Goal: Task Accomplishment & Management: Manage account settings

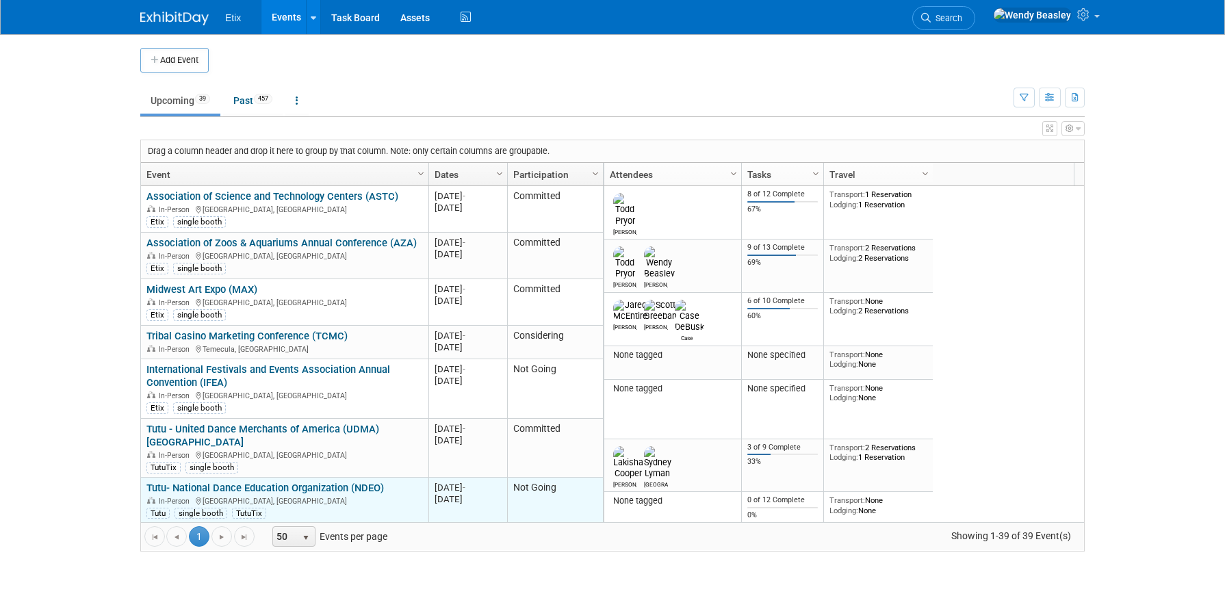
scroll to position [82, 0]
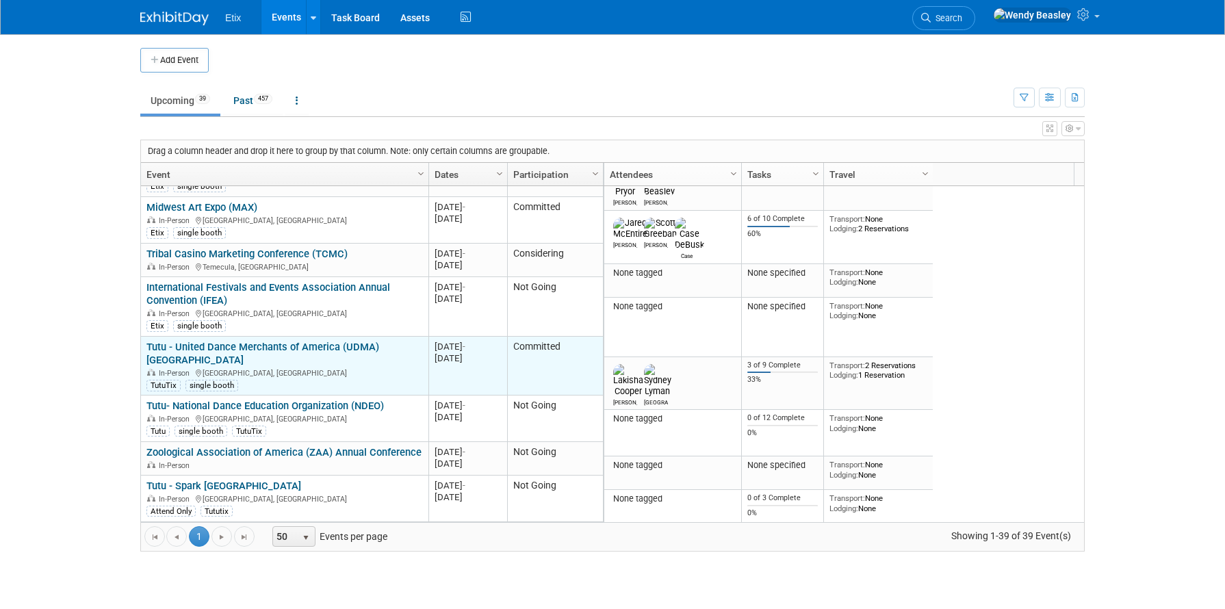
click at [300, 342] on link "Tutu - United Dance Merchants of America (UDMA) [GEOGRAPHIC_DATA]" at bounding box center [263, 353] width 233 height 25
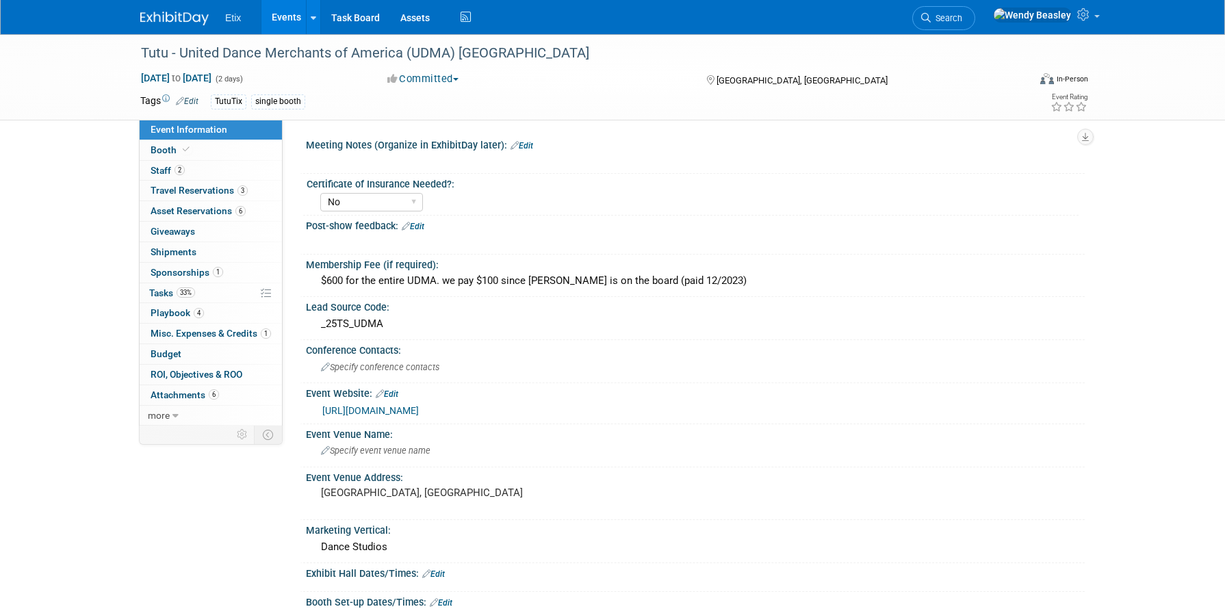
select select "No"
click at [201, 267] on span "Sponsorships 1" at bounding box center [187, 272] width 73 height 11
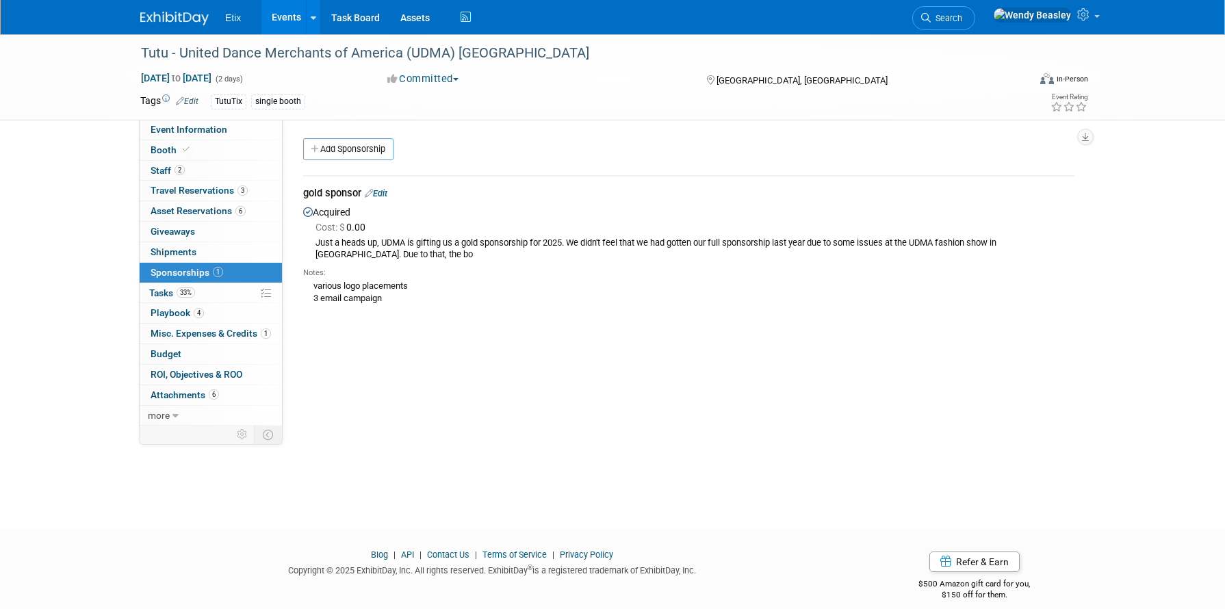
click at [535, 243] on div "Just a heads up, UDMA is gifting us a gold sponsorship for 2025. We didn't feel…" at bounding box center [695, 249] width 759 height 23
click at [164, 167] on span "Staff 2" at bounding box center [168, 170] width 34 height 11
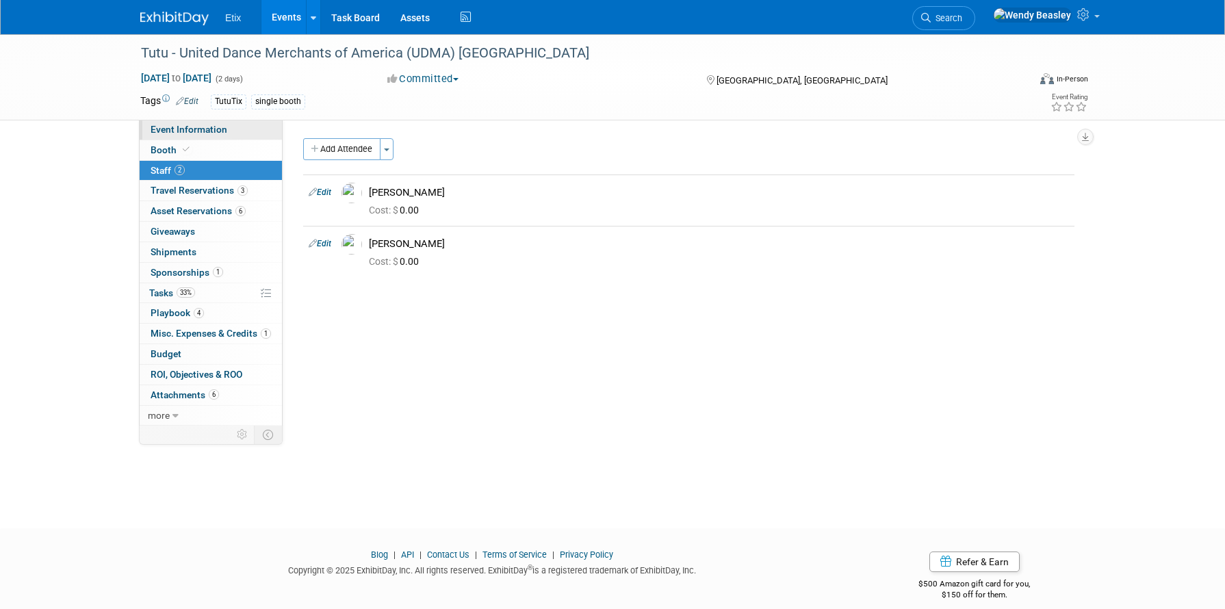
click at [181, 131] on span "Event Information" at bounding box center [189, 129] width 77 height 11
select select "No"
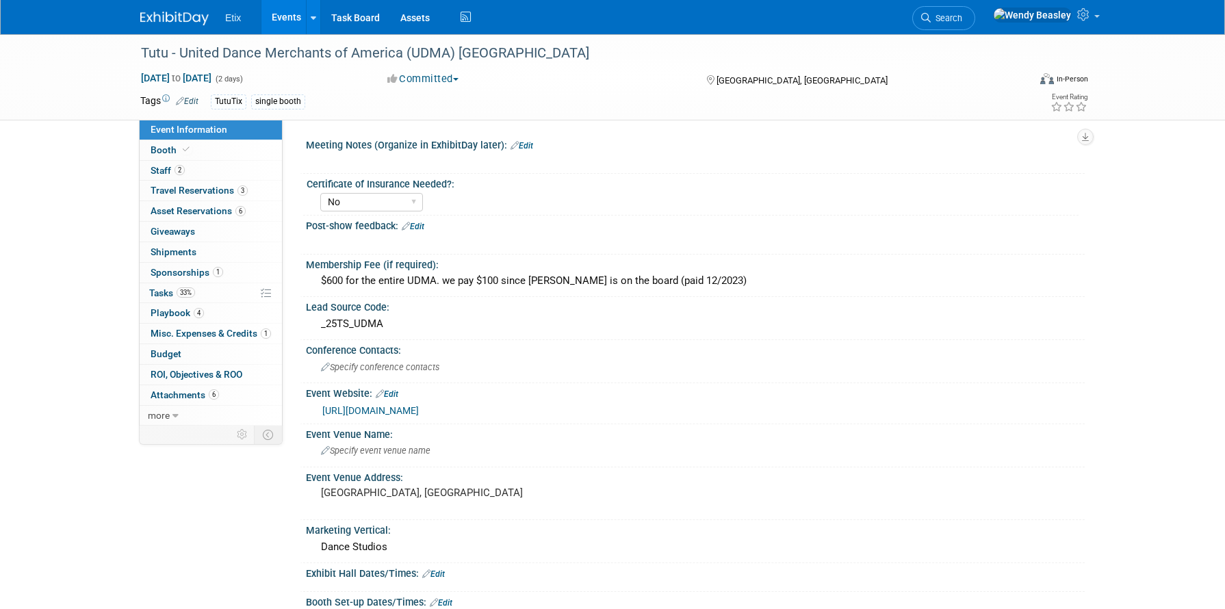
click at [382, 405] on link "[URL][DOMAIN_NAME]" at bounding box center [370, 410] width 97 height 11
click at [171, 150] on span "Booth" at bounding box center [172, 149] width 42 height 11
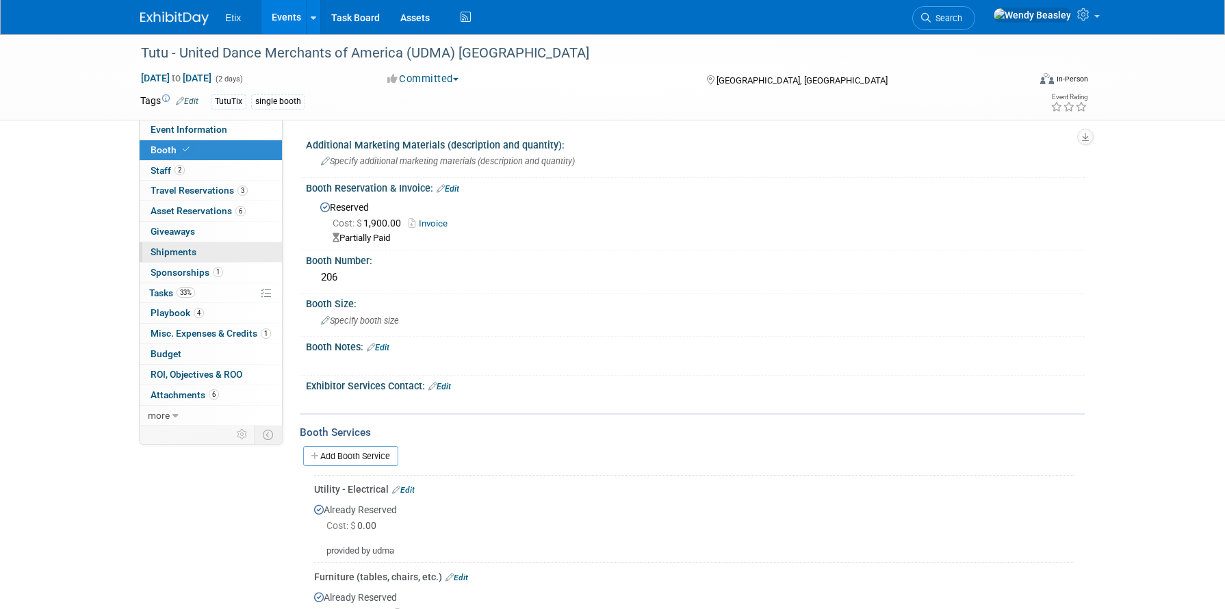
click at [179, 247] on span "Shipments 0" at bounding box center [174, 251] width 46 height 11
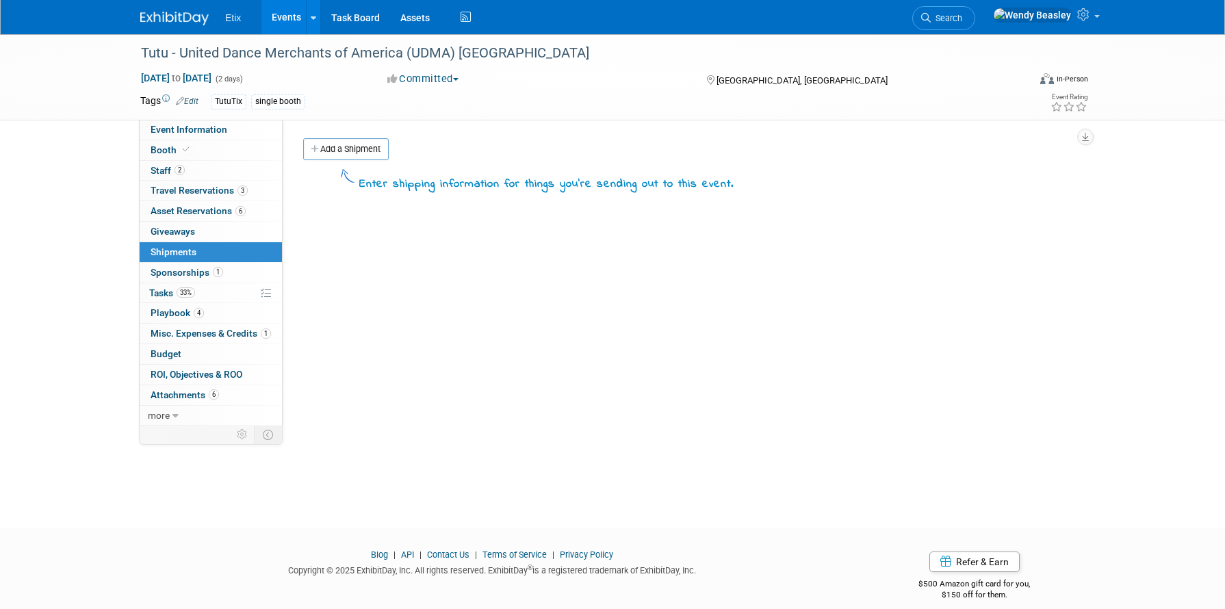
click at [277, 18] on link "Events" at bounding box center [287, 17] width 50 height 34
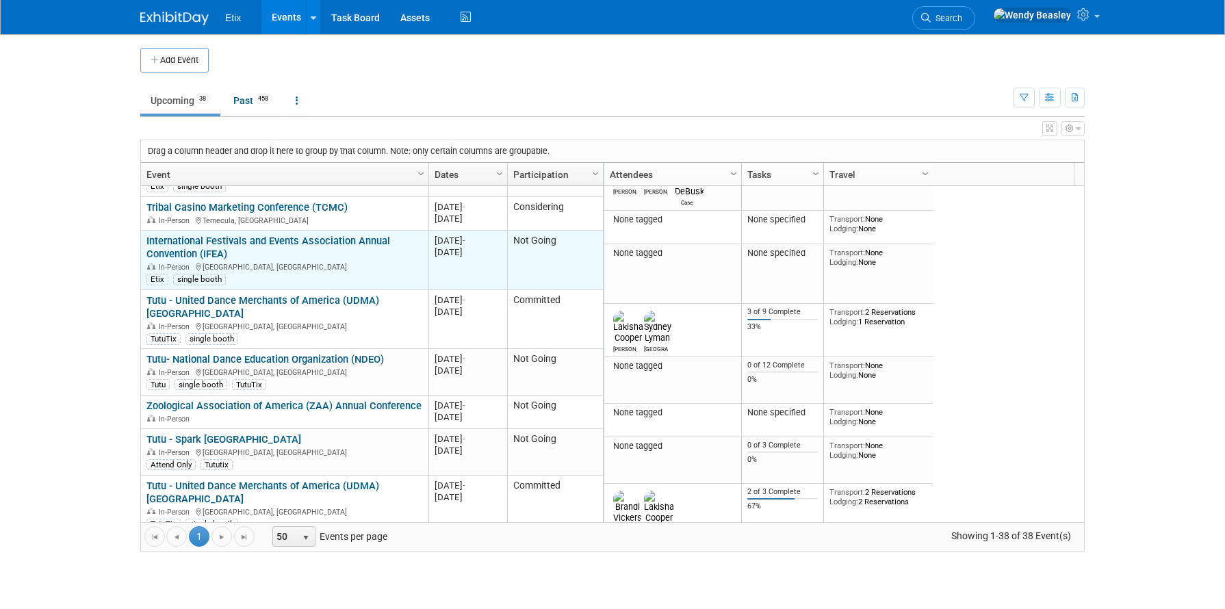
scroll to position [164, 0]
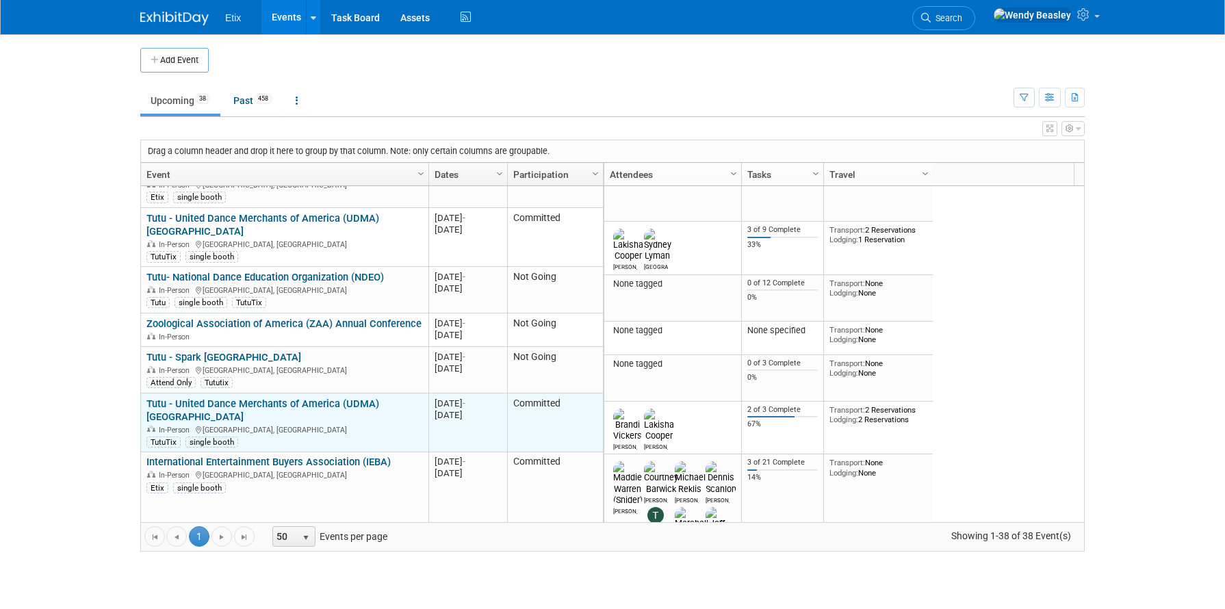
click at [312, 398] on link "Tutu - United Dance Merchants of America (UDMA) [GEOGRAPHIC_DATA]" at bounding box center [263, 410] width 233 height 25
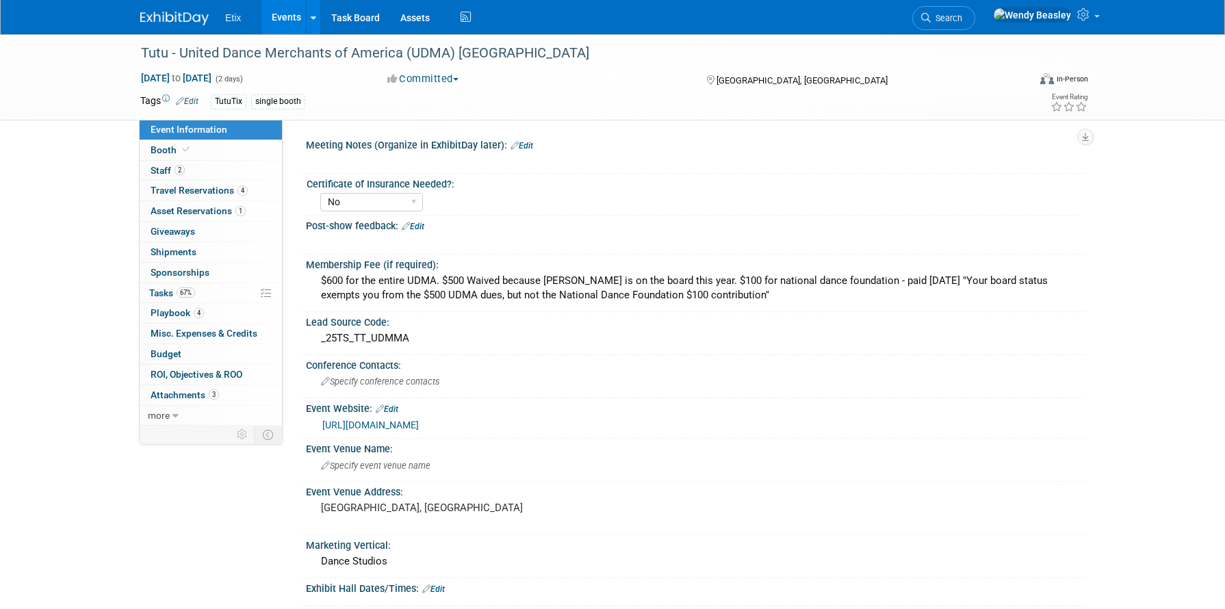
select select "No"
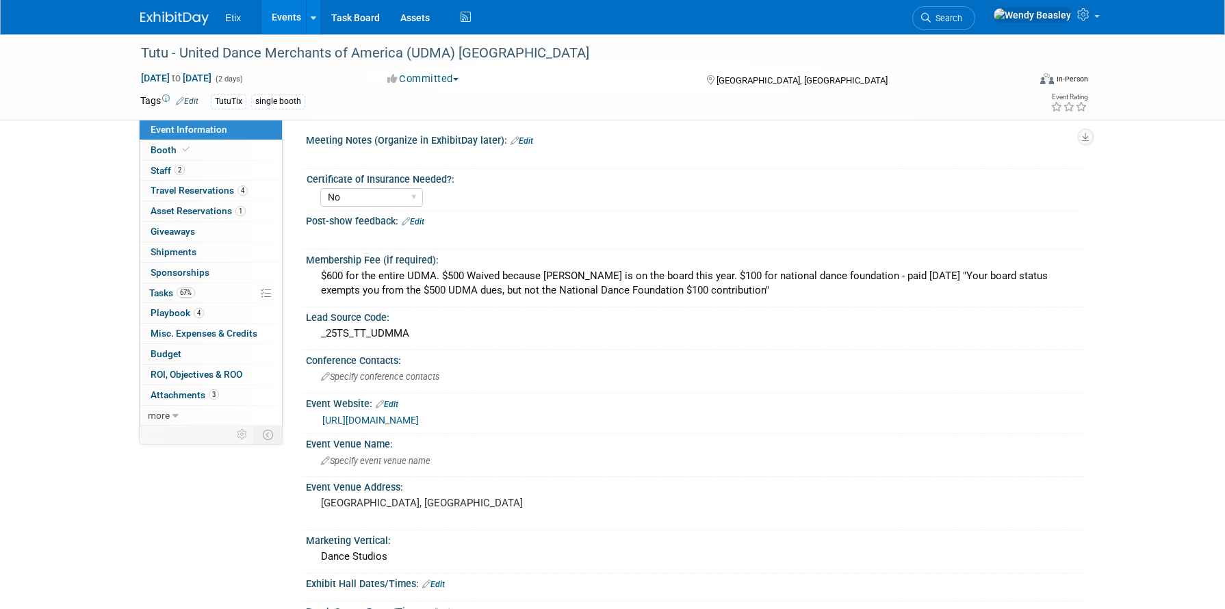
scroll to position [6, 0]
click at [184, 147] on icon at bounding box center [186, 150] width 7 height 8
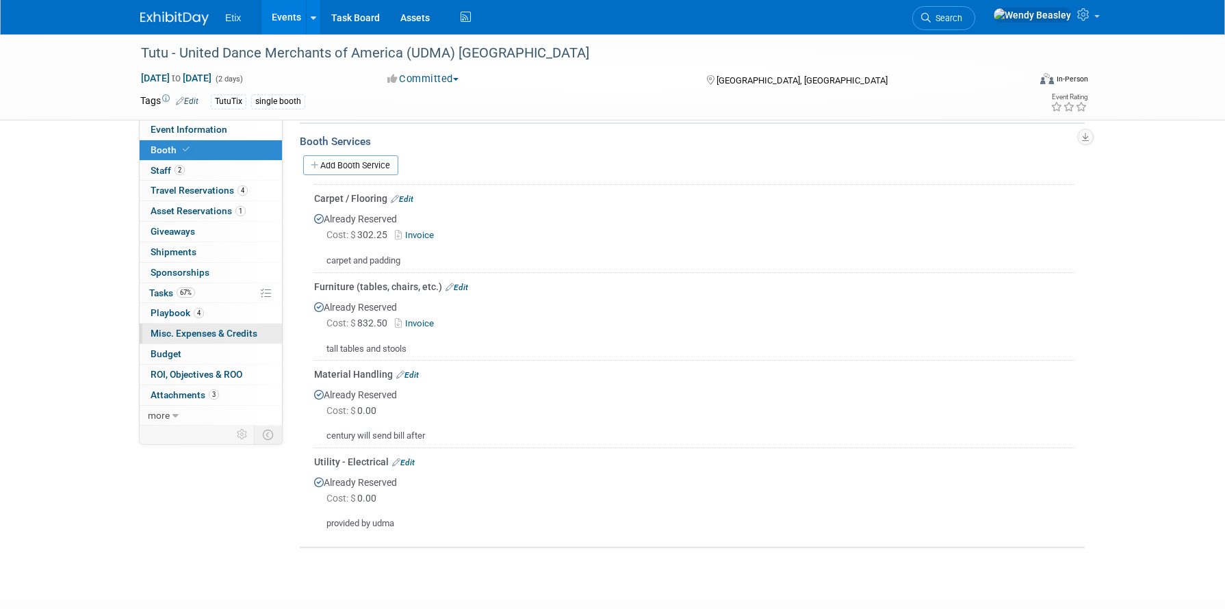
scroll to position [288, 0]
click at [275, 14] on link "Events" at bounding box center [287, 17] width 50 height 34
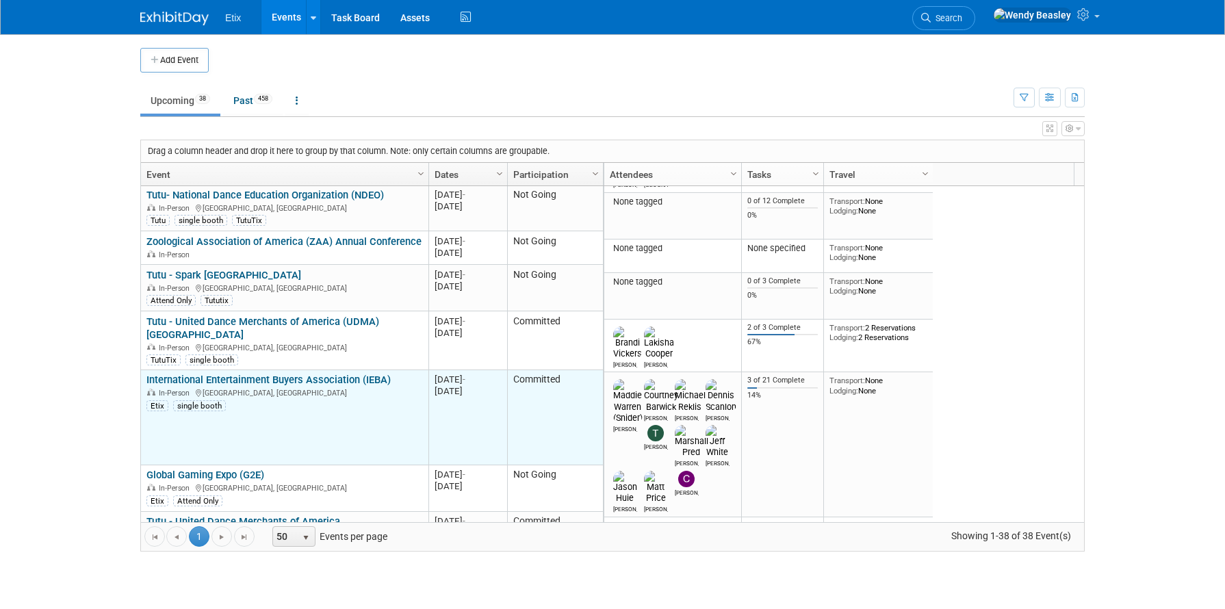
scroll to position [329, 0]
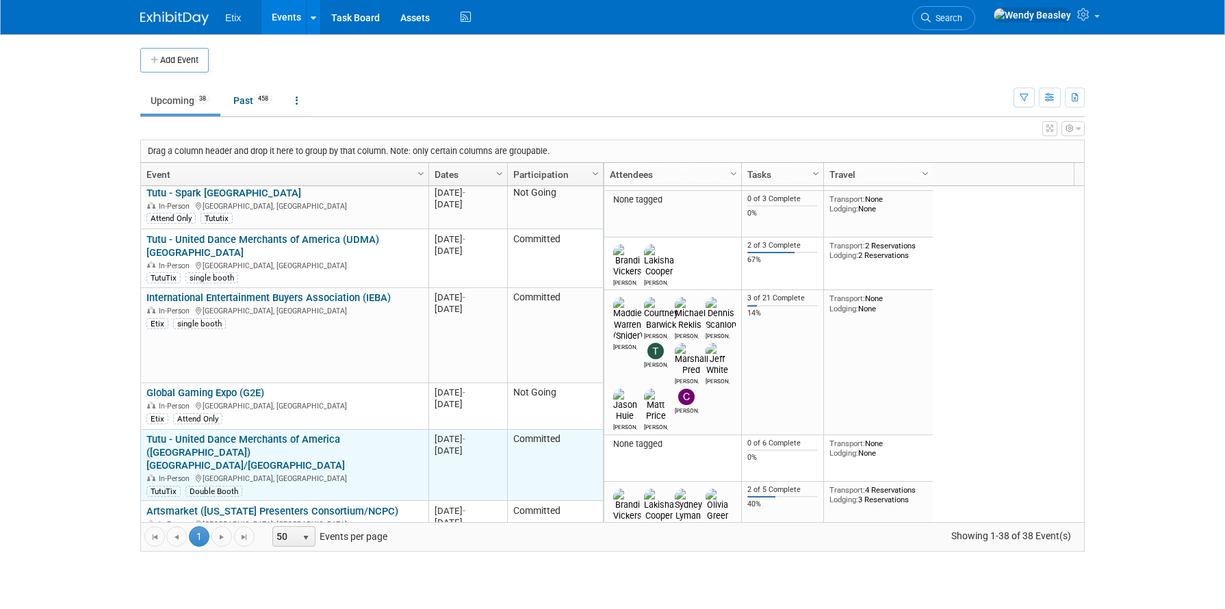
click at [327, 433] on link "Tutu - United Dance Merchants of America ([GEOGRAPHIC_DATA]) [GEOGRAPHIC_DATA]/…" at bounding box center [246, 452] width 199 height 38
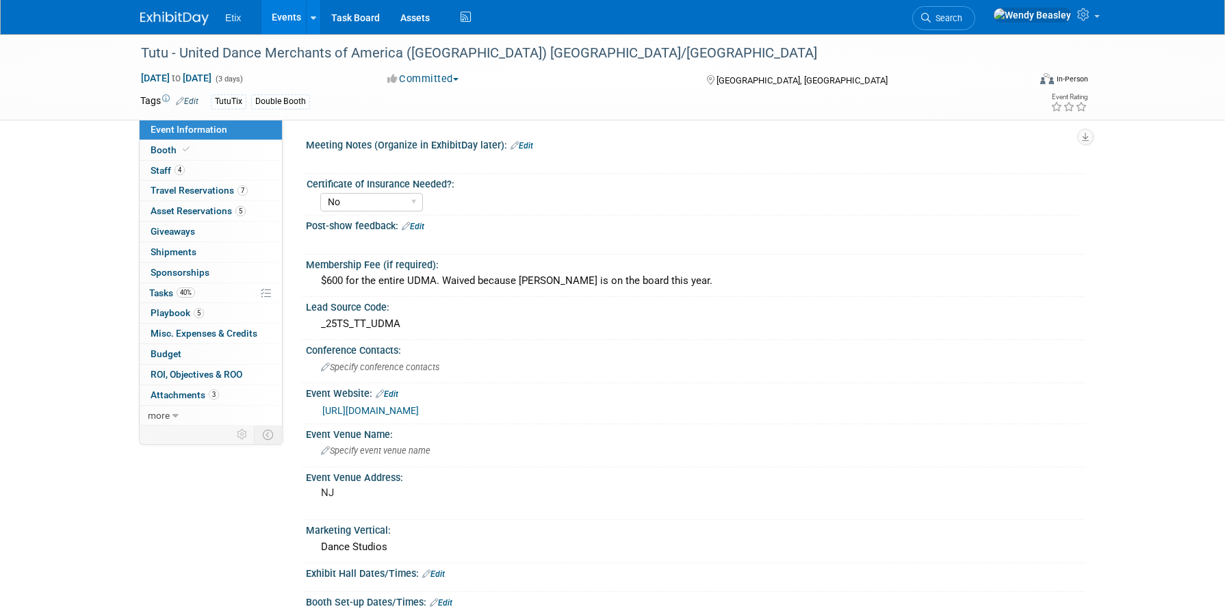
select select "No"
click at [191, 207] on span "Asset Reservations 5" at bounding box center [198, 210] width 95 height 11
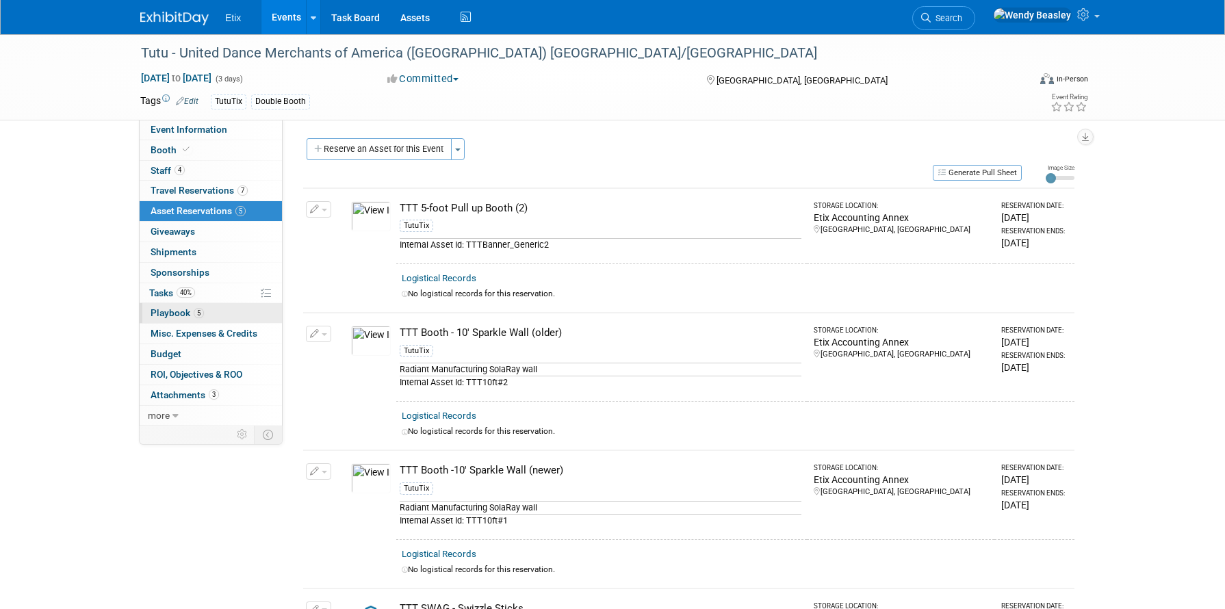
click at [192, 314] on span "Playbook 5" at bounding box center [177, 312] width 53 height 11
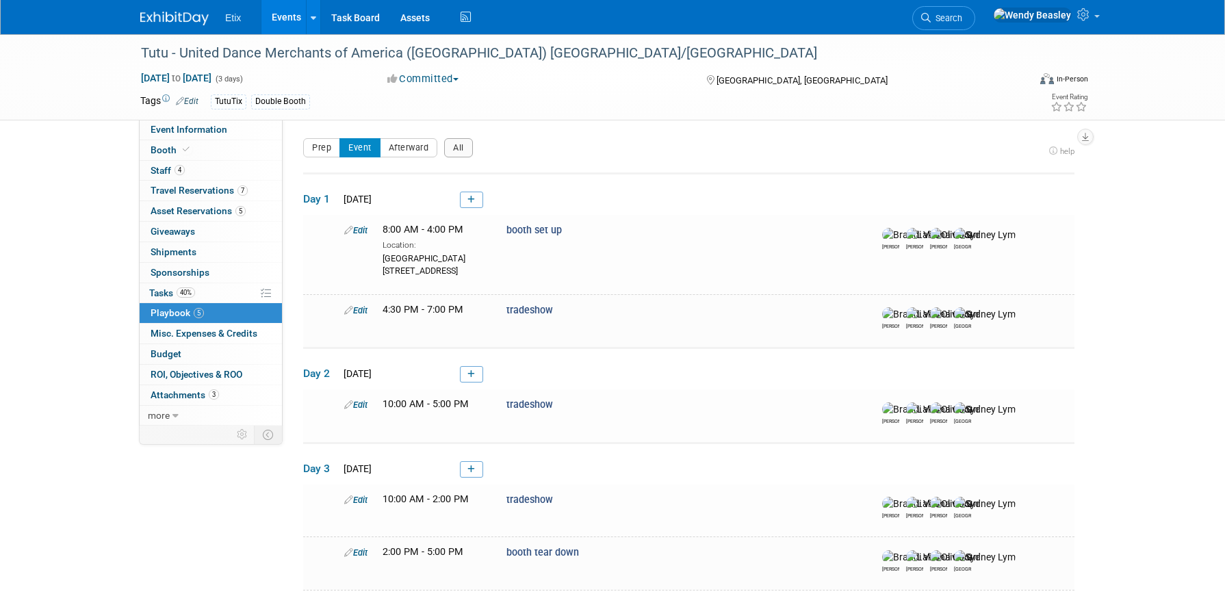
click at [294, 21] on link "Events" at bounding box center [287, 17] width 50 height 34
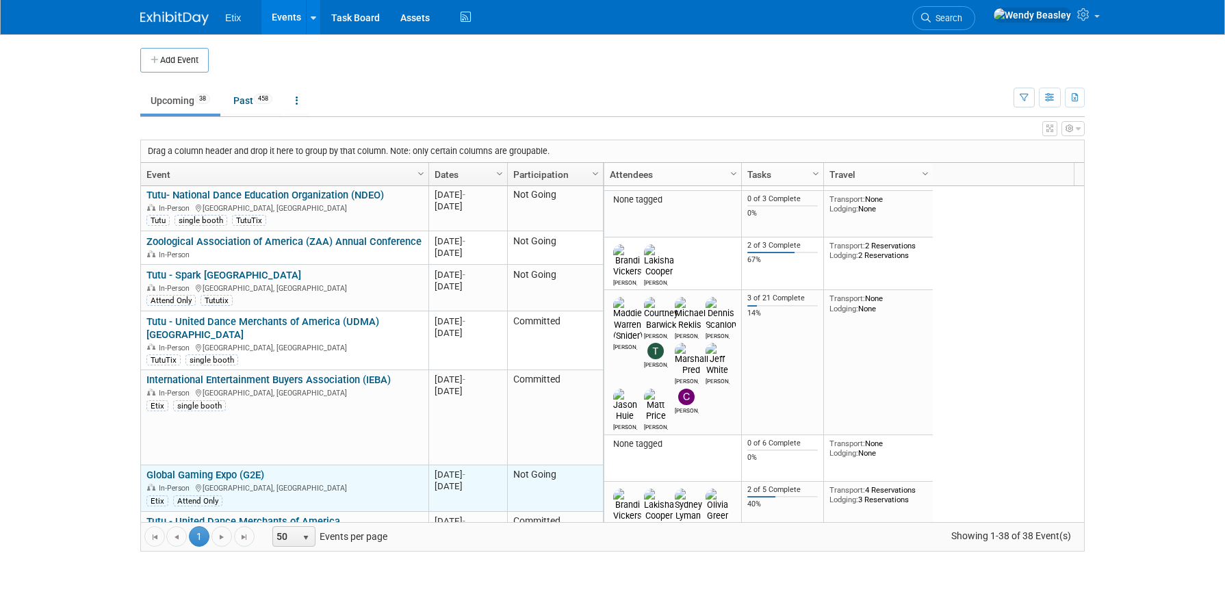
scroll to position [329, 0]
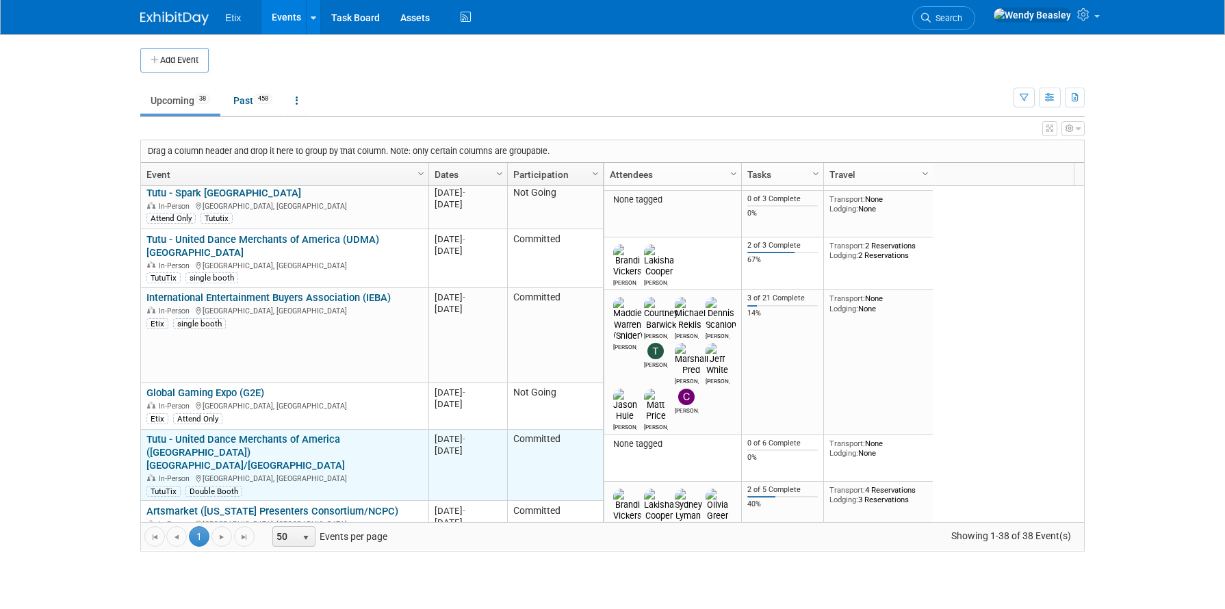
click at [363, 430] on td "Tutu - United Dance Merchants of America (UDMA) NY/NJ Tutu - United Dance Merch…" at bounding box center [285, 466] width 288 height 72
click at [345, 433] on link "Tutu - United Dance Merchants of America ([GEOGRAPHIC_DATA]) [GEOGRAPHIC_DATA]/…" at bounding box center [246, 452] width 199 height 38
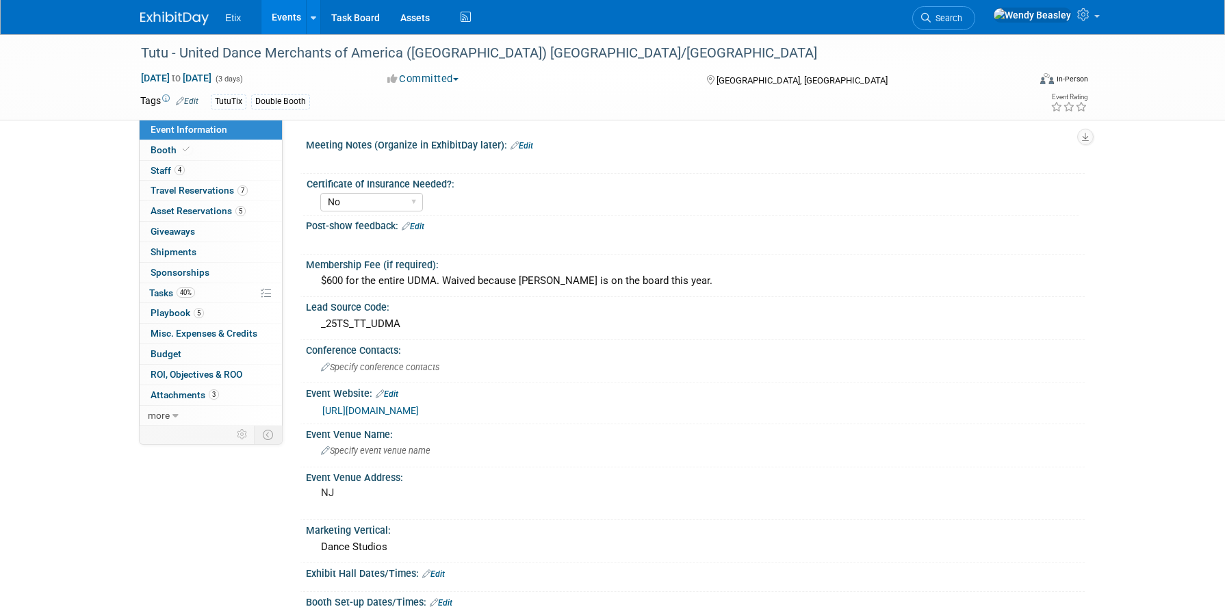
select select "No"
click at [216, 210] on span "Asset Reservations 5" at bounding box center [198, 210] width 95 height 11
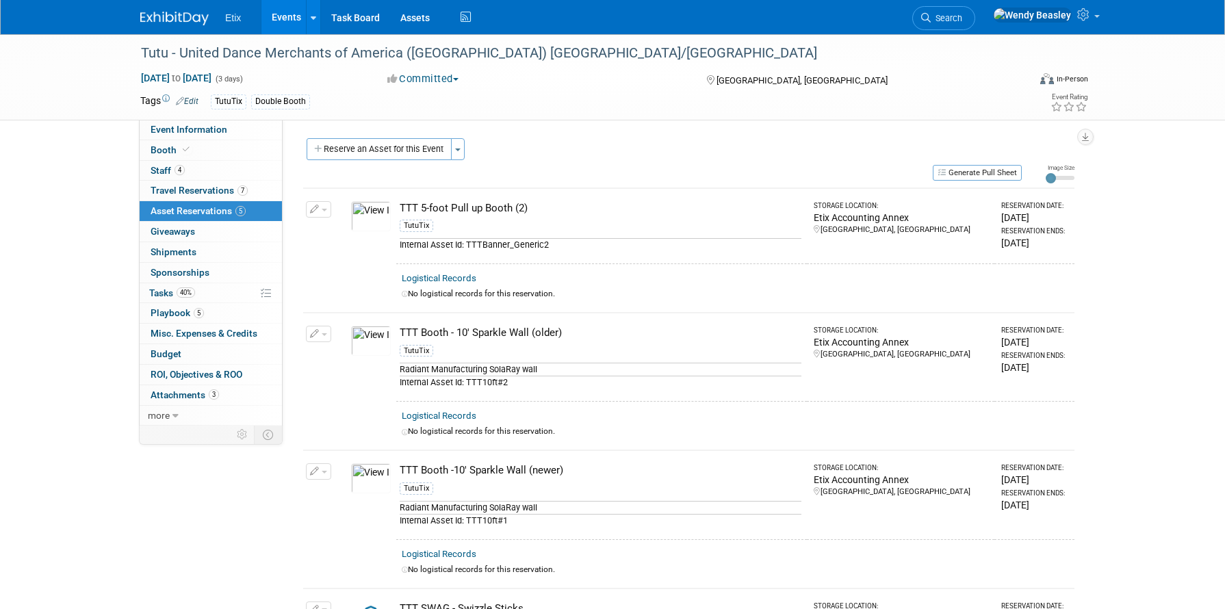
click at [286, 23] on link "Events" at bounding box center [287, 17] width 50 height 34
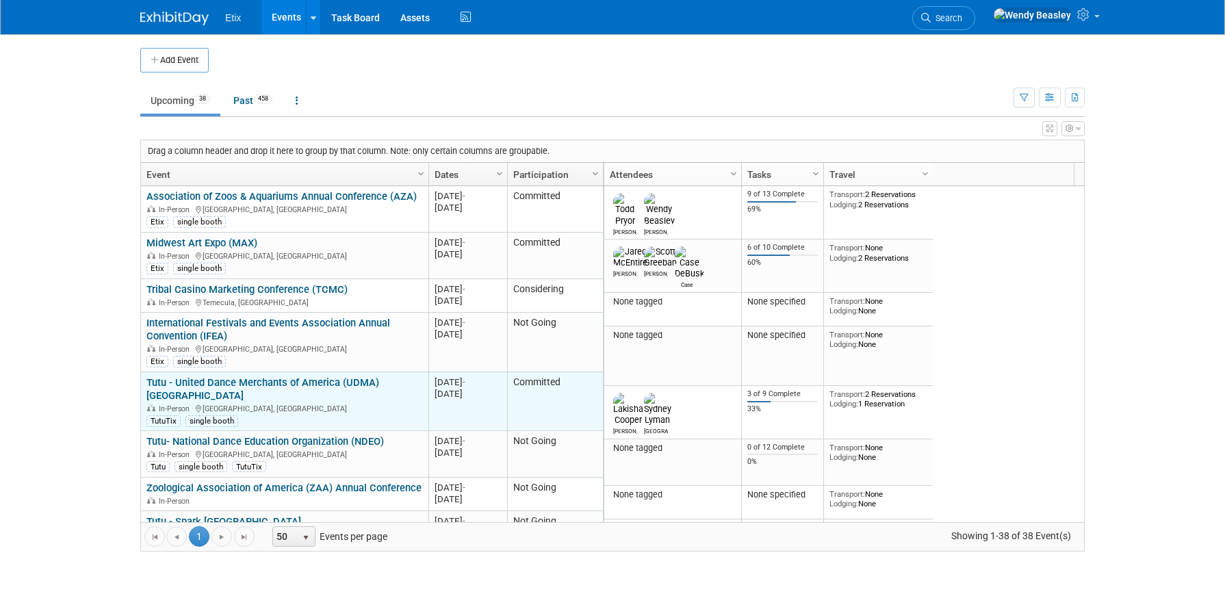
click at [314, 383] on link "Tutu - United Dance Merchants of America (UDMA) [GEOGRAPHIC_DATA]" at bounding box center [263, 389] width 233 height 25
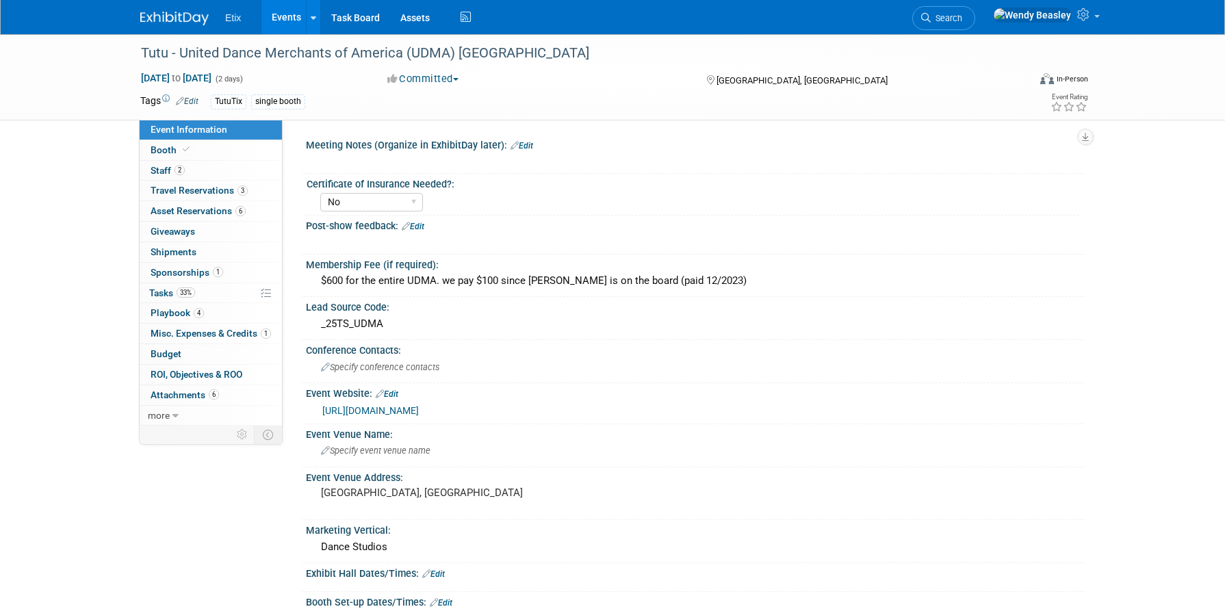
select select "No"
click at [166, 148] on span "Booth" at bounding box center [172, 149] width 42 height 11
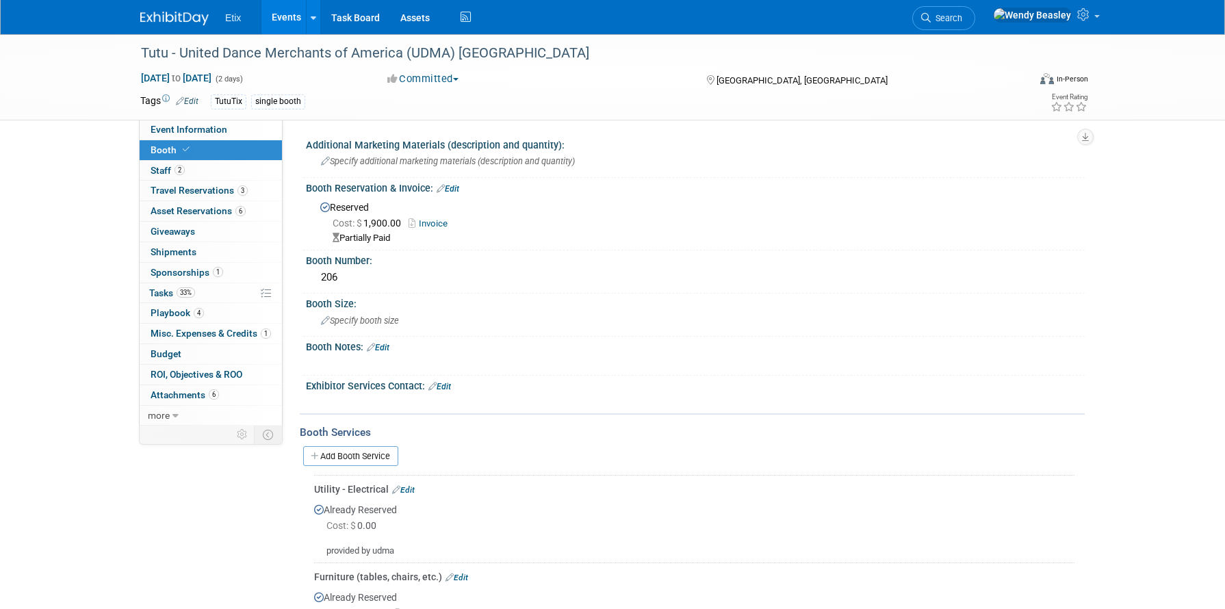
click at [282, 21] on link "Events" at bounding box center [287, 17] width 50 height 34
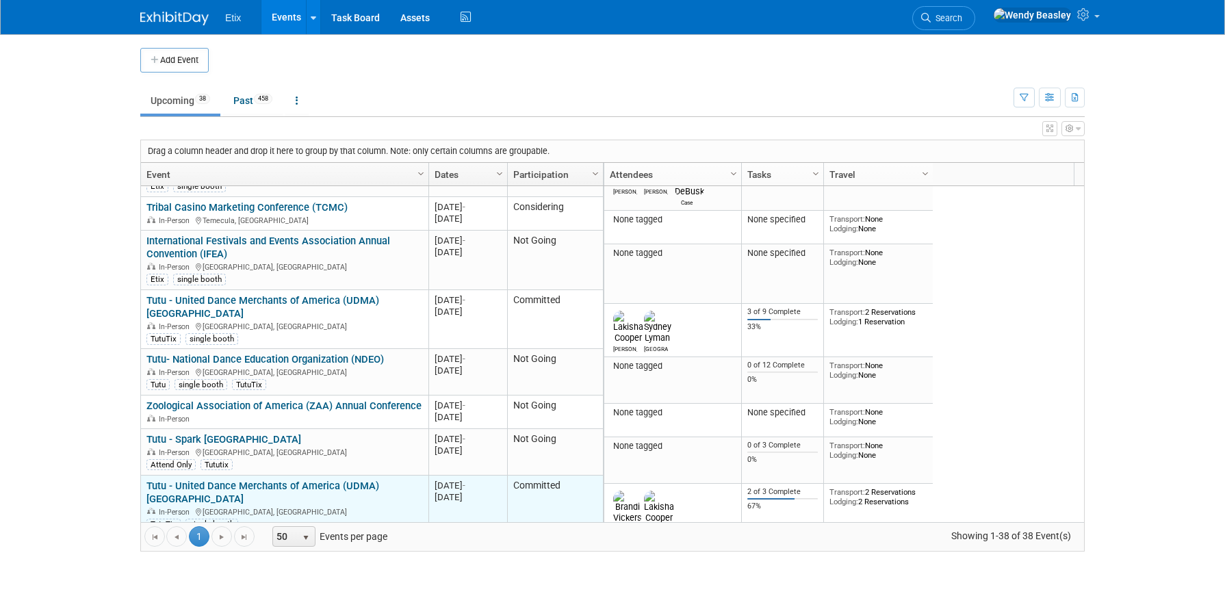
scroll to position [164, 0]
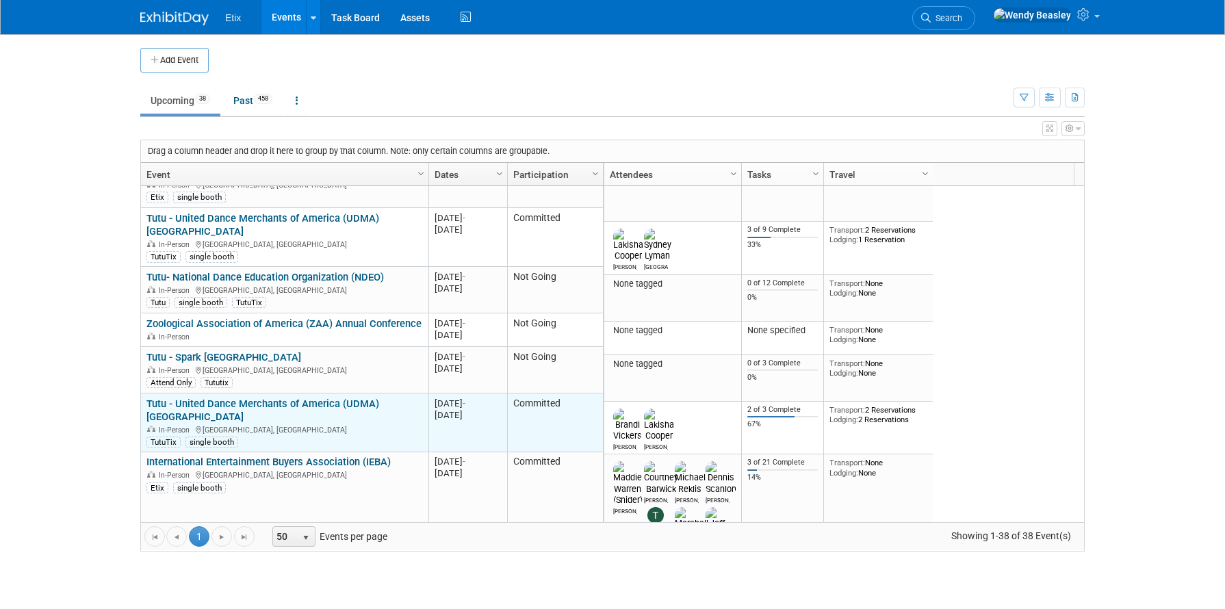
click at [276, 398] on link "Tutu - United Dance Merchants of America (UDMA) [GEOGRAPHIC_DATA]" at bounding box center [263, 410] width 233 height 25
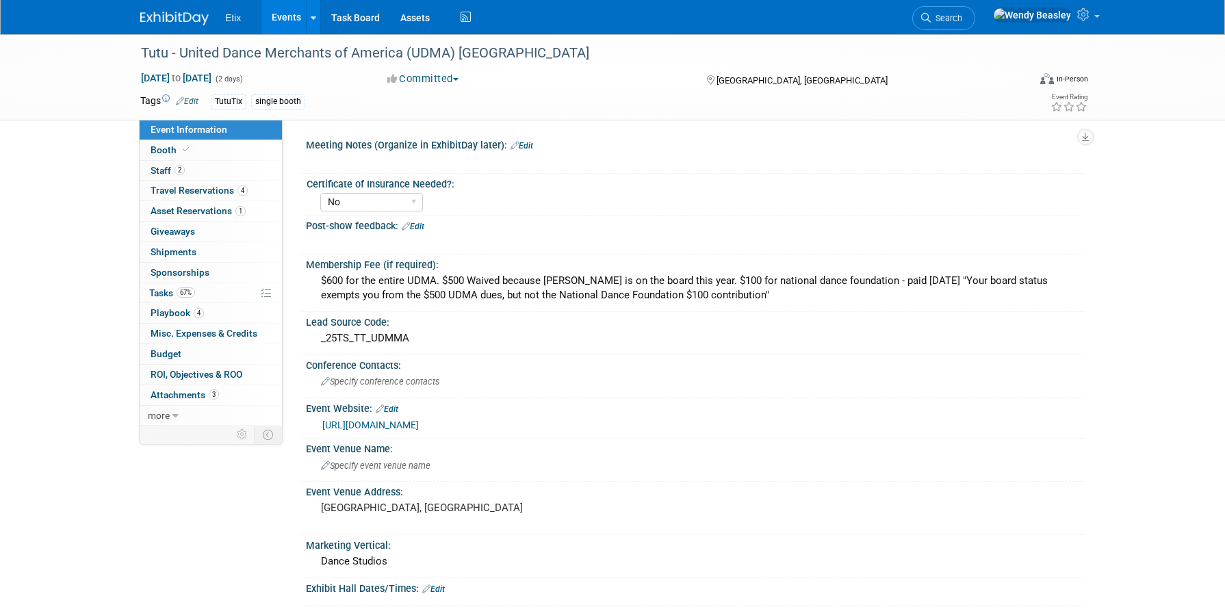
select select "No"
click at [166, 148] on span "Booth" at bounding box center [172, 149] width 42 height 11
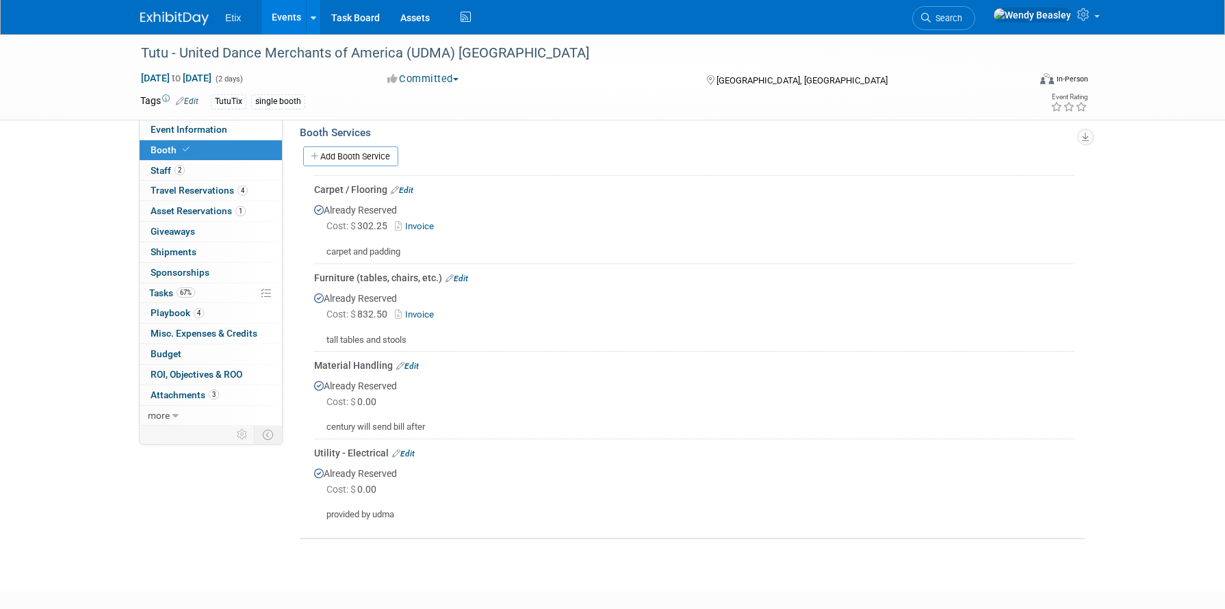
scroll to position [305, 0]
click at [283, 16] on link "Events" at bounding box center [287, 17] width 50 height 34
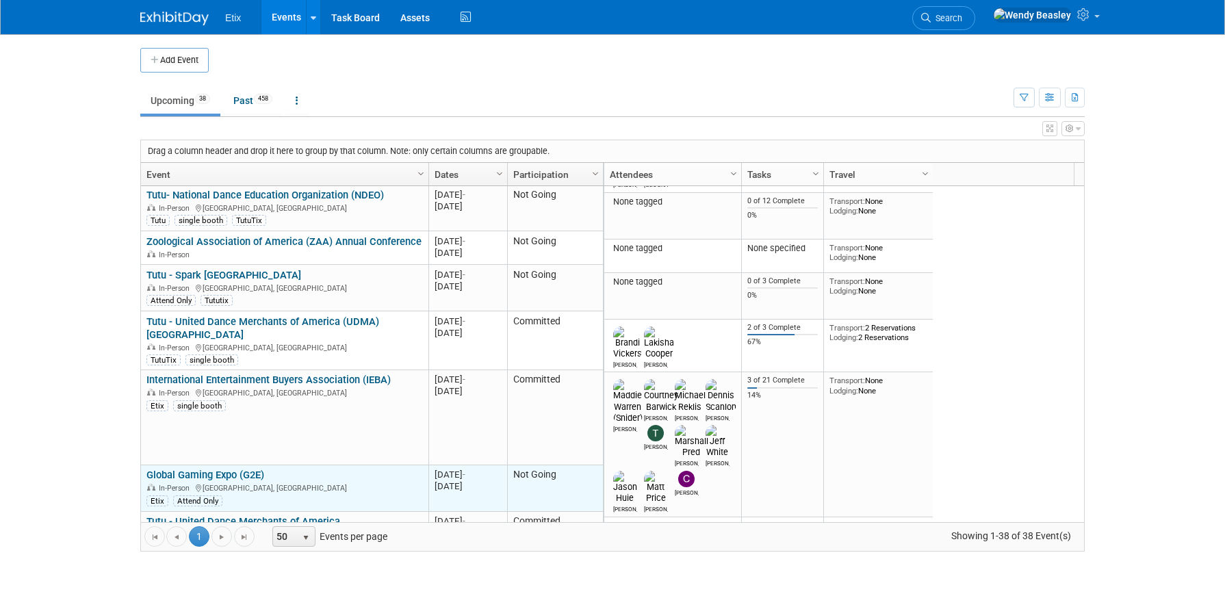
scroll to position [411, 0]
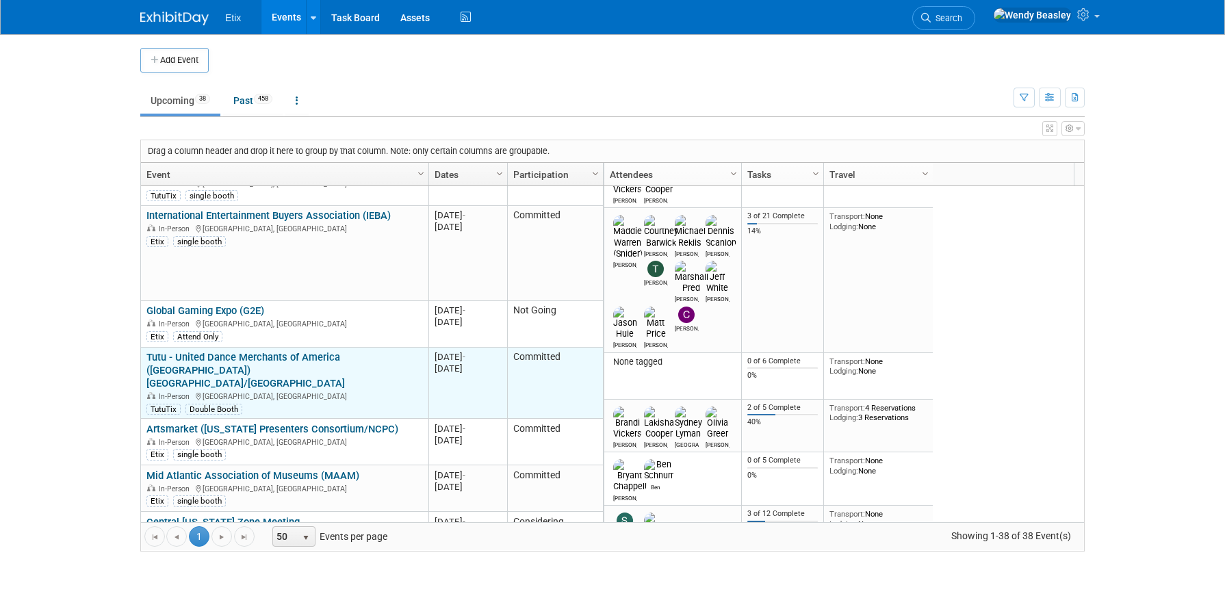
click at [275, 351] on link "Tutu - United Dance Merchants of America ([GEOGRAPHIC_DATA]) [GEOGRAPHIC_DATA]/…" at bounding box center [246, 370] width 199 height 38
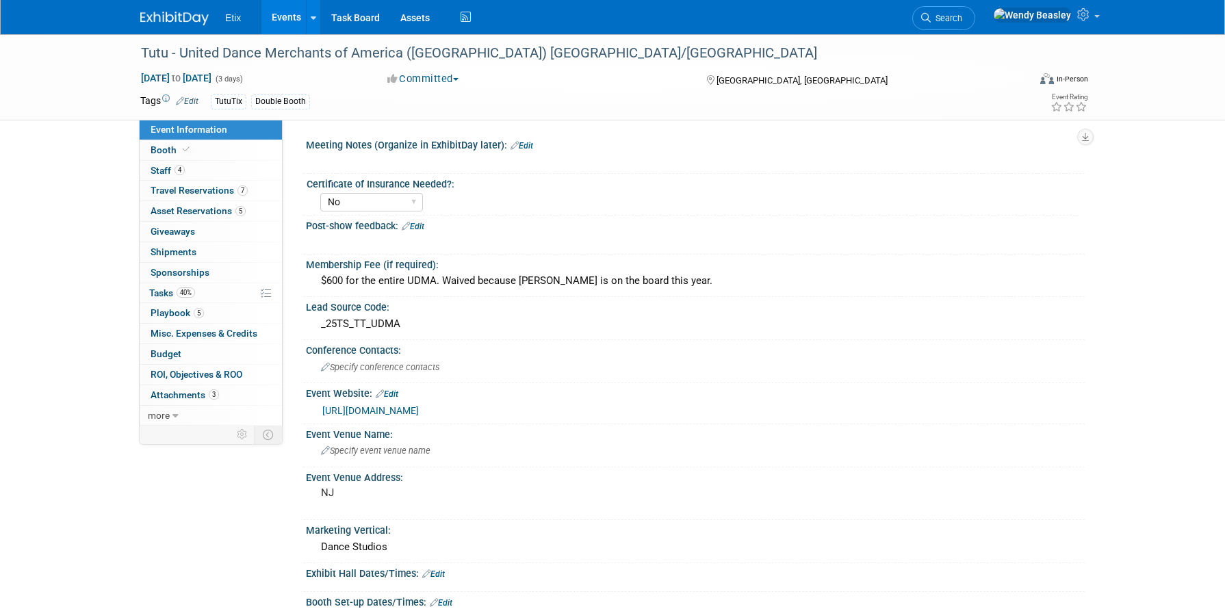
select select "No"
click at [183, 146] on icon at bounding box center [186, 150] width 7 height 8
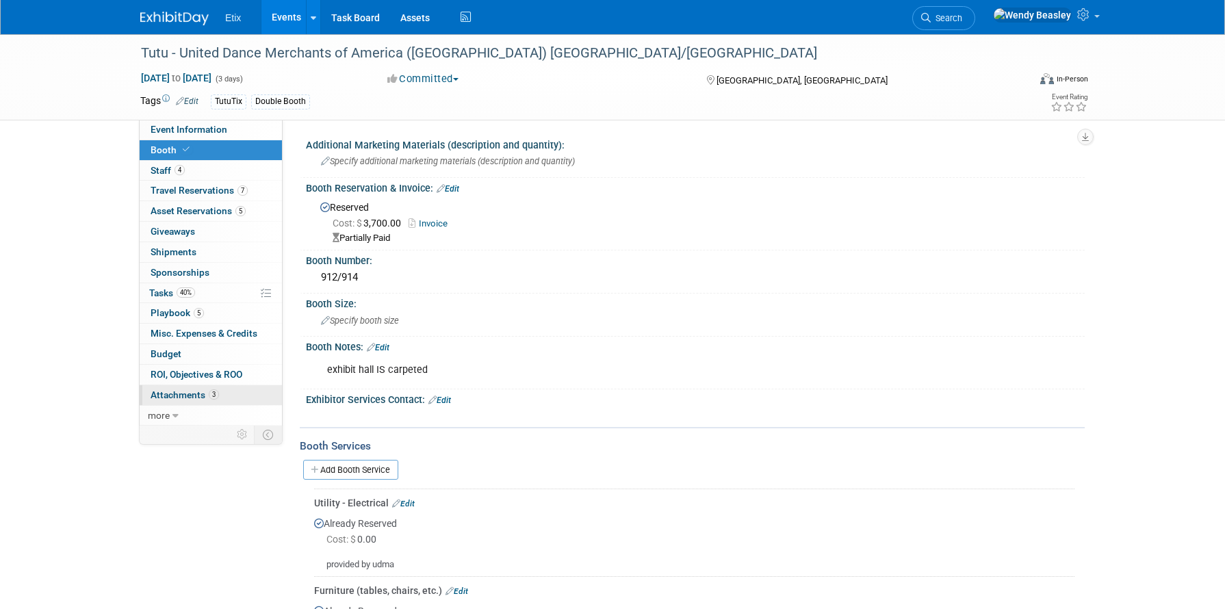
click at [182, 396] on span "Attachments 3" at bounding box center [185, 395] width 68 height 11
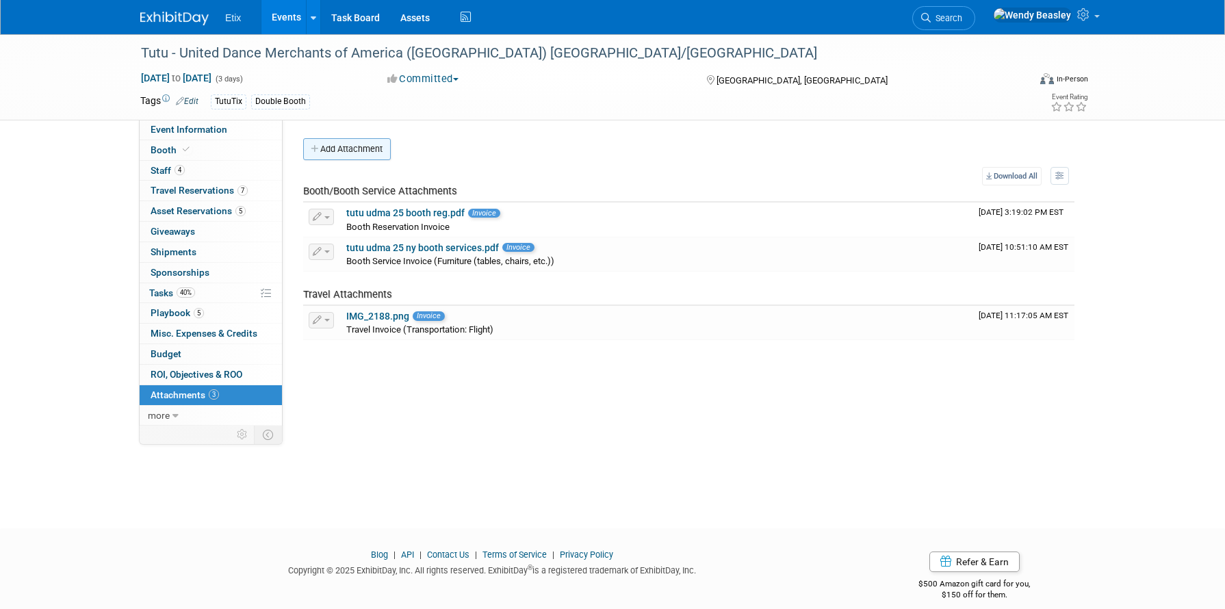
click at [338, 147] on button "Add Attachment" at bounding box center [347, 149] width 88 height 22
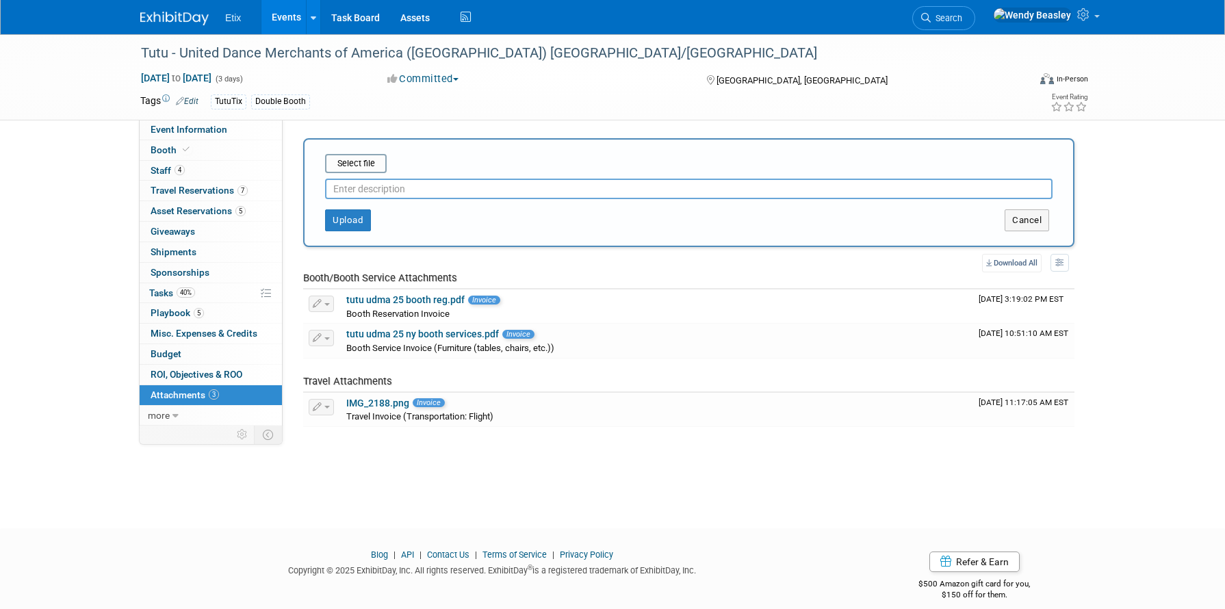
click at [413, 192] on input "text" at bounding box center [689, 189] width 728 height 21
click at [350, 219] on button "Upload" at bounding box center [348, 220] width 46 height 22
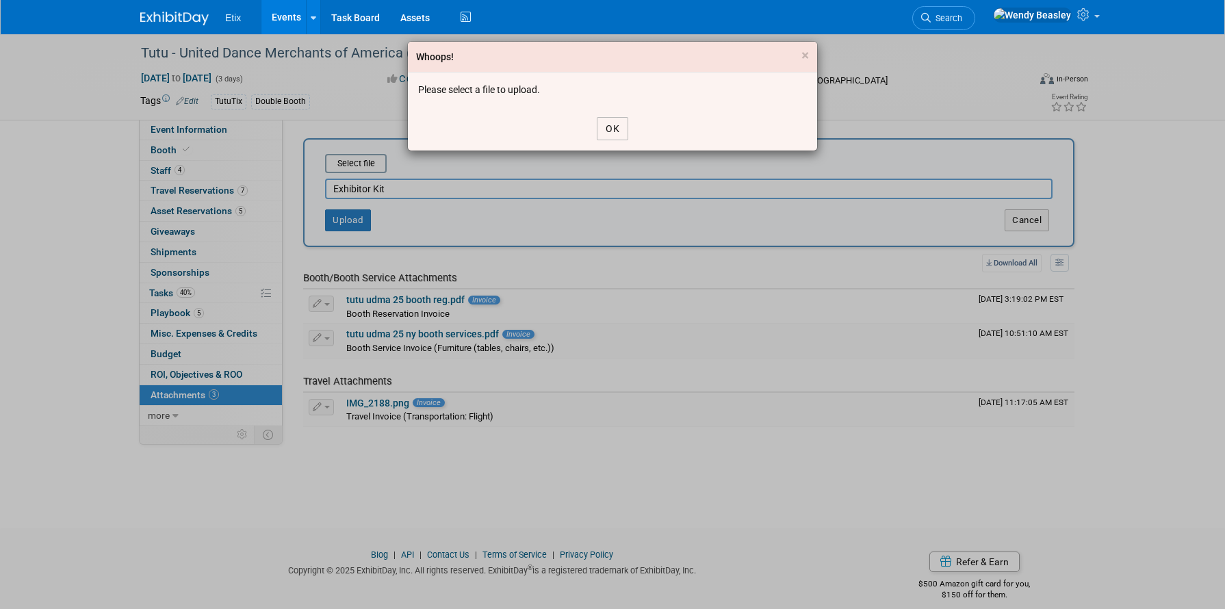
click at [615, 128] on button "OK" at bounding box center [612, 128] width 31 height 23
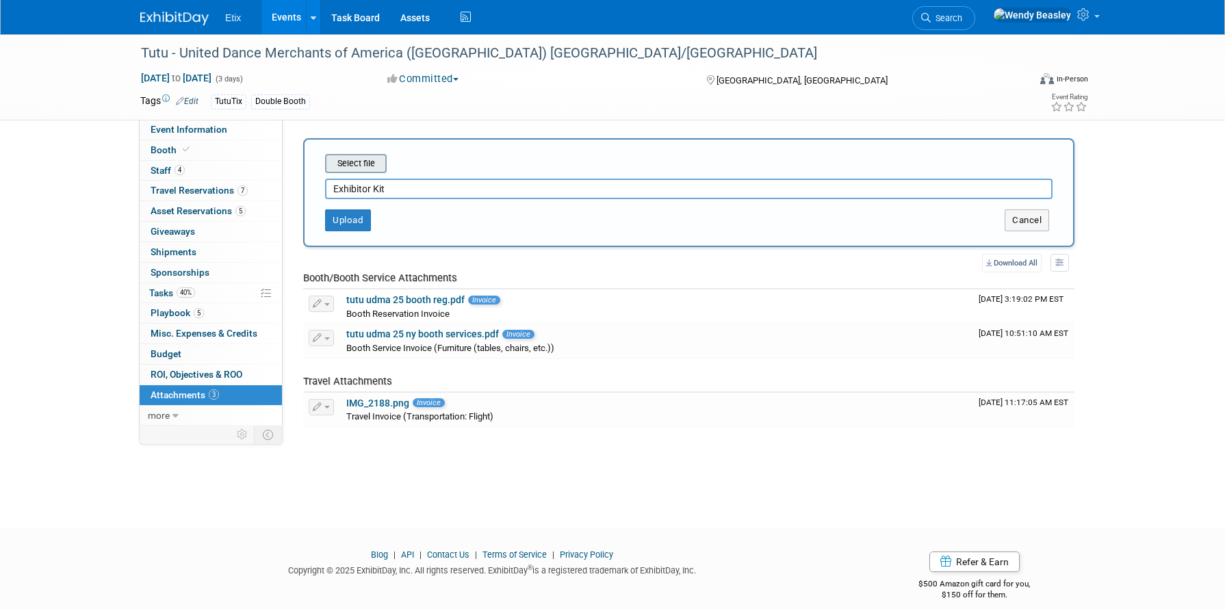
click at [377, 156] on input "file" at bounding box center [304, 163] width 163 height 16
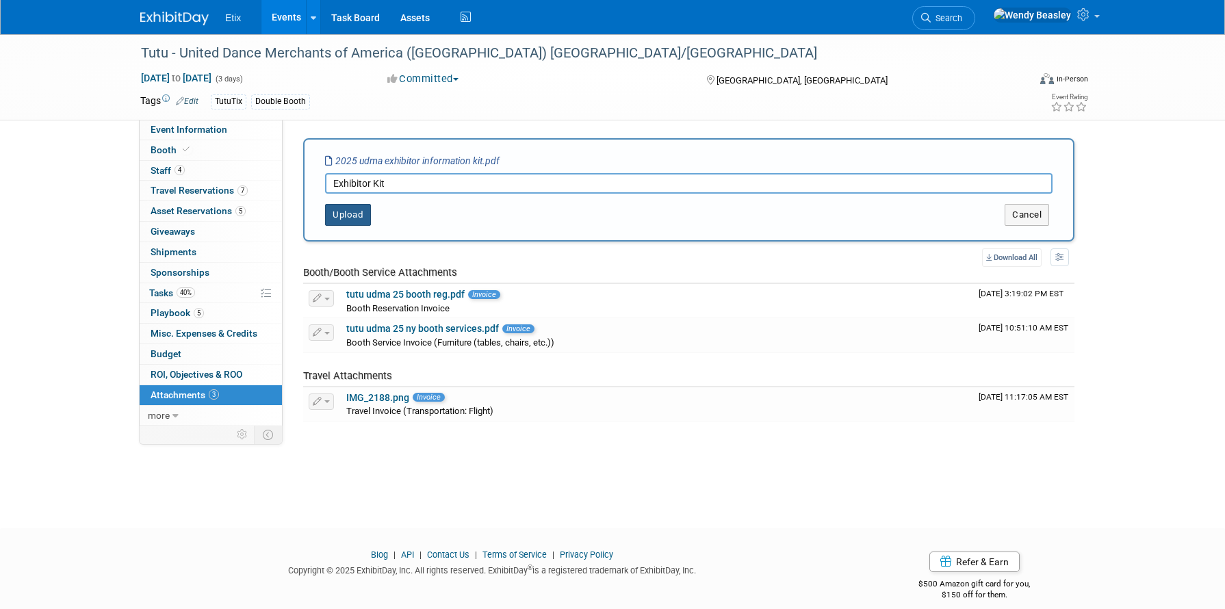
click at [352, 215] on button "Upload" at bounding box center [348, 215] width 46 height 22
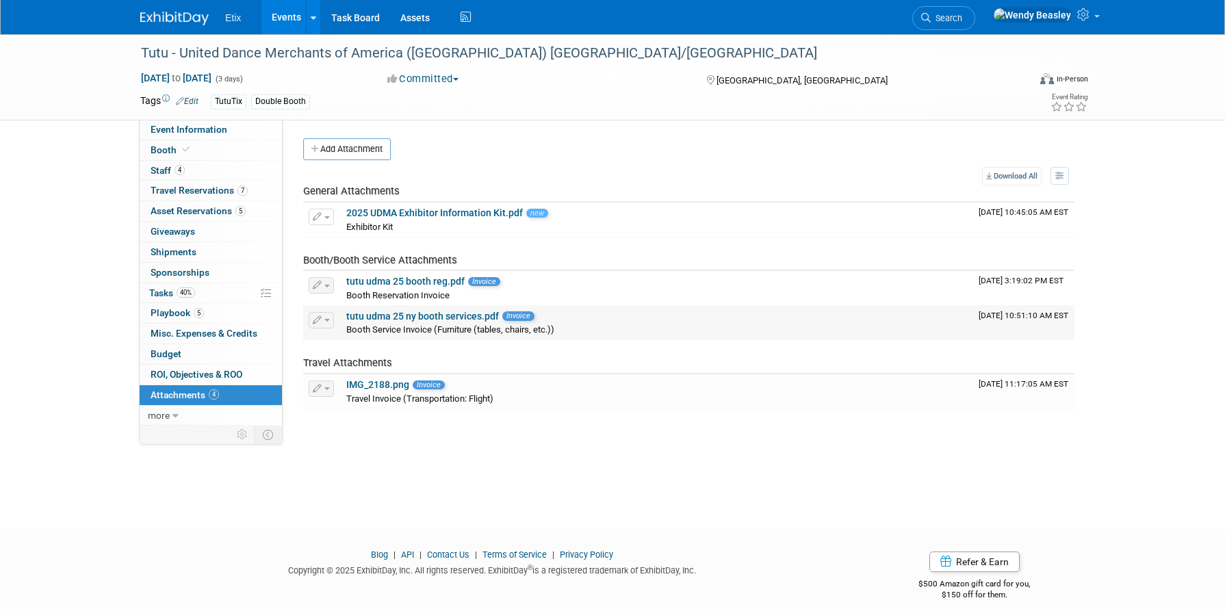
click at [446, 315] on link "tutu udma 25 ny booth services.pdf" at bounding box center [422, 316] width 153 height 11
click at [348, 149] on button "Add Attachment" at bounding box center [347, 149] width 88 height 22
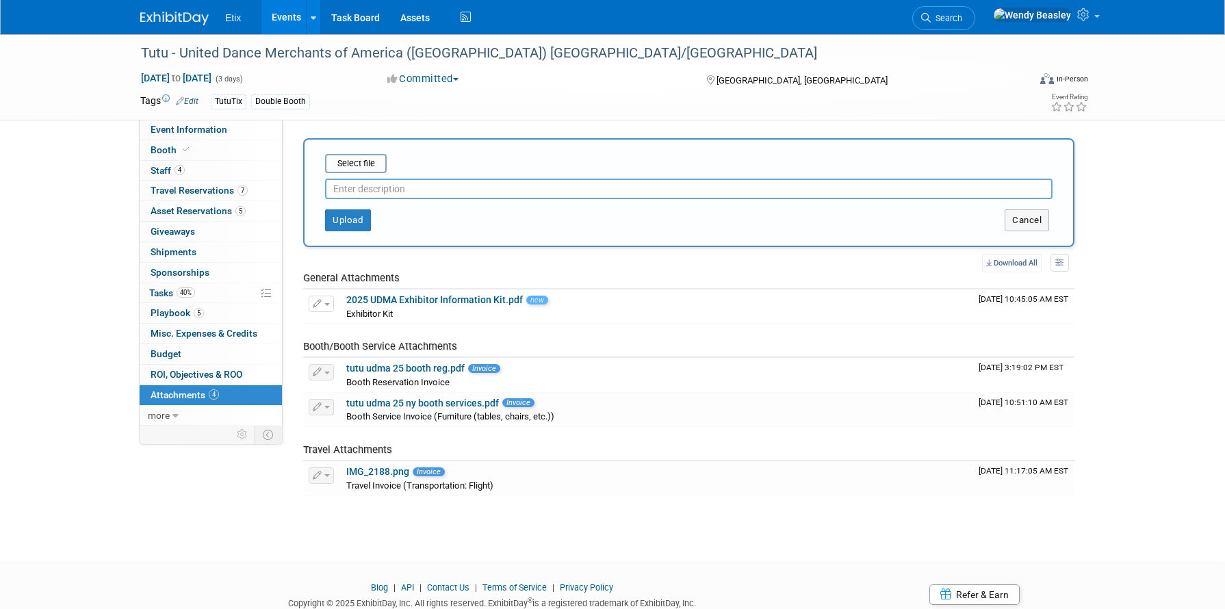
click at [377, 192] on input "text" at bounding box center [689, 189] width 728 height 21
type input "NY Shipping label"
click at [353, 162] on input "file" at bounding box center [304, 163] width 163 height 16
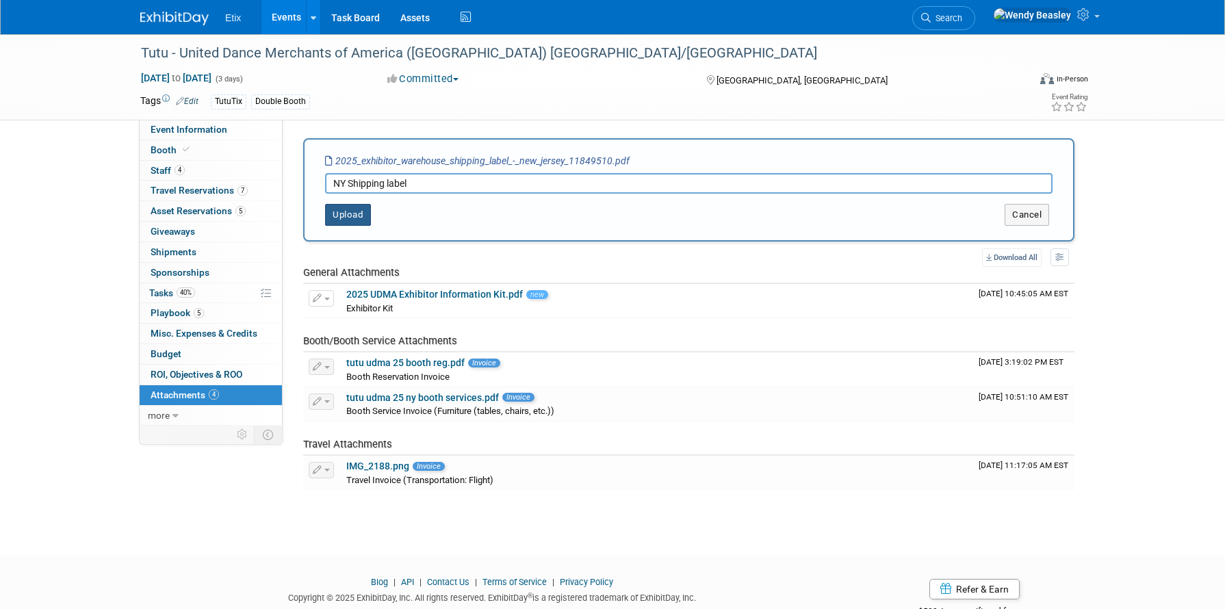
click at [357, 214] on button "Upload" at bounding box center [348, 215] width 46 height 22
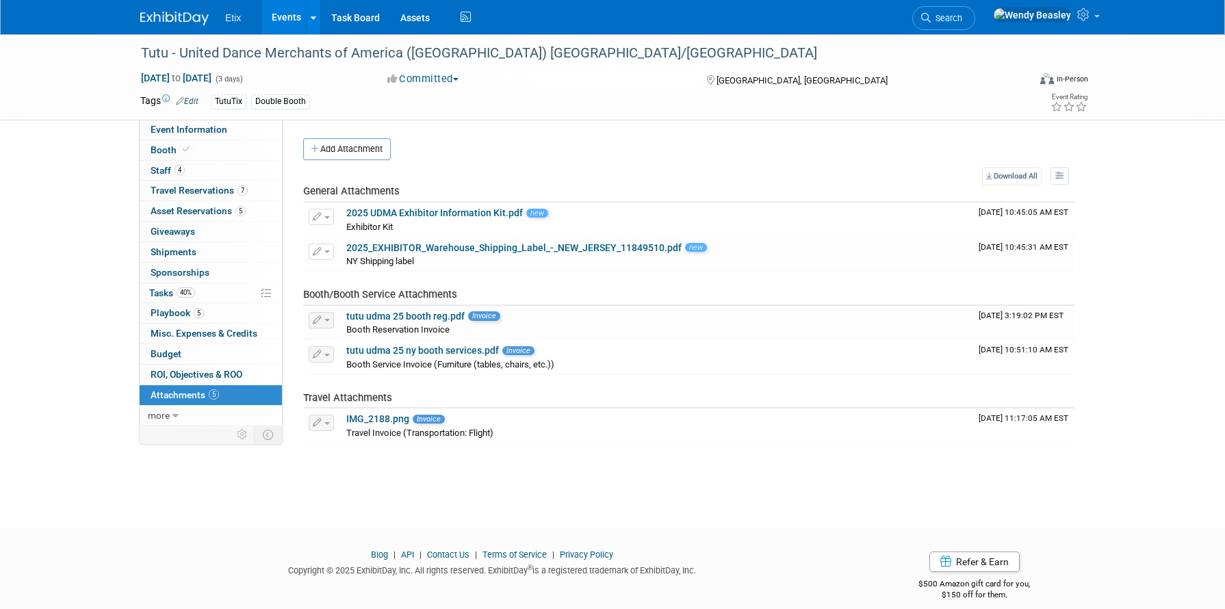
click at [293, 19] on link "Events" at bounding box center [287, 17] width 50 height 34
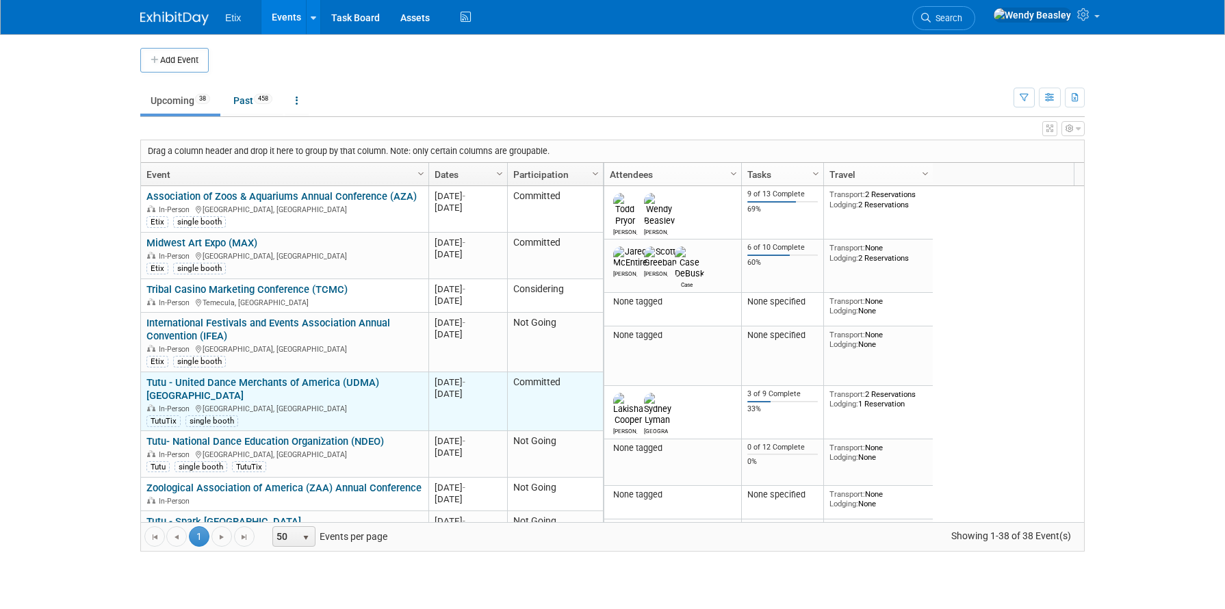
click at [309, 383] on link "Tutu - United Dance Merchants of America (UDMA) [GEOGRAPHIC_DATA]" at bounding box center [263, 389] width 233 height 25
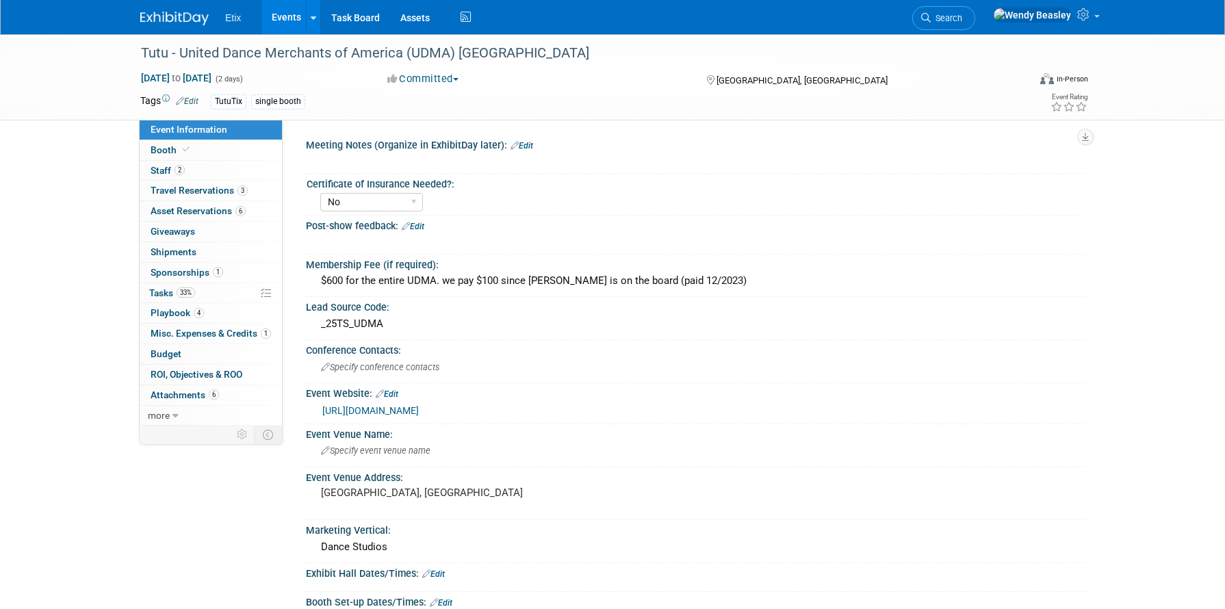
select select "No"
click at [164, 147] on span "Booth" at bounding box center [172, 149] width 42 height 11
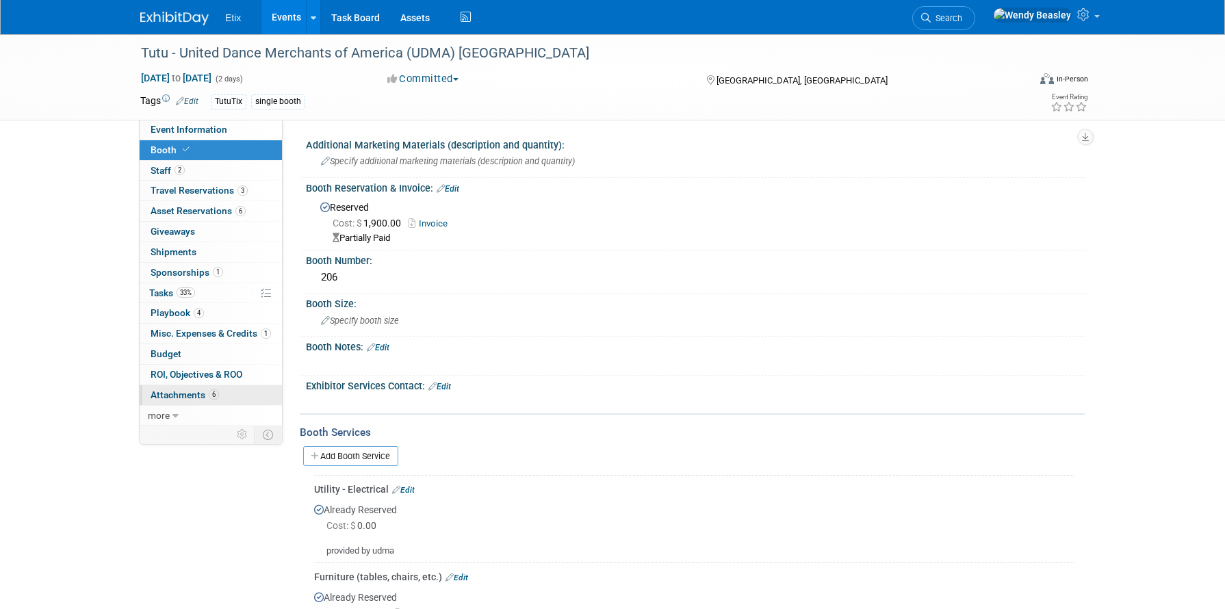
click at [179, 393] on span "Attachments 6" at bounding box center [185, 395] width 68 height 11
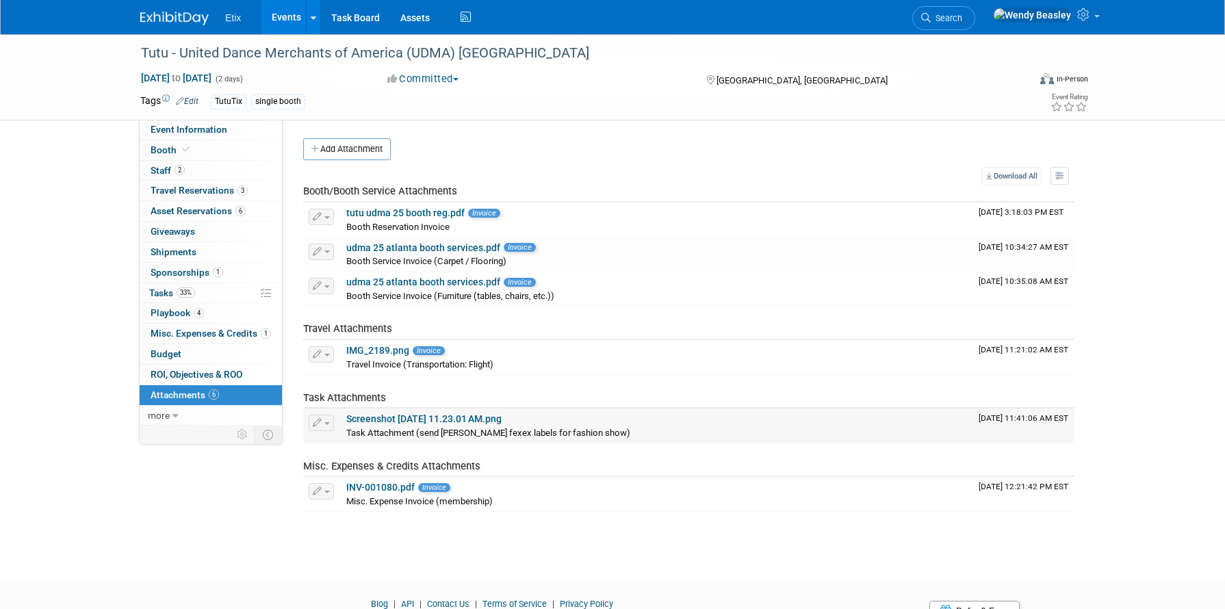
click at [422, 415] on link "Screenshot [DATE] 11.23.01 AM.png" at bounding box center [423, 419] width 155 height 11
click at [179, 305] on link "4 Playbook 4" at bounding box center [211, 313] width 142 height 20
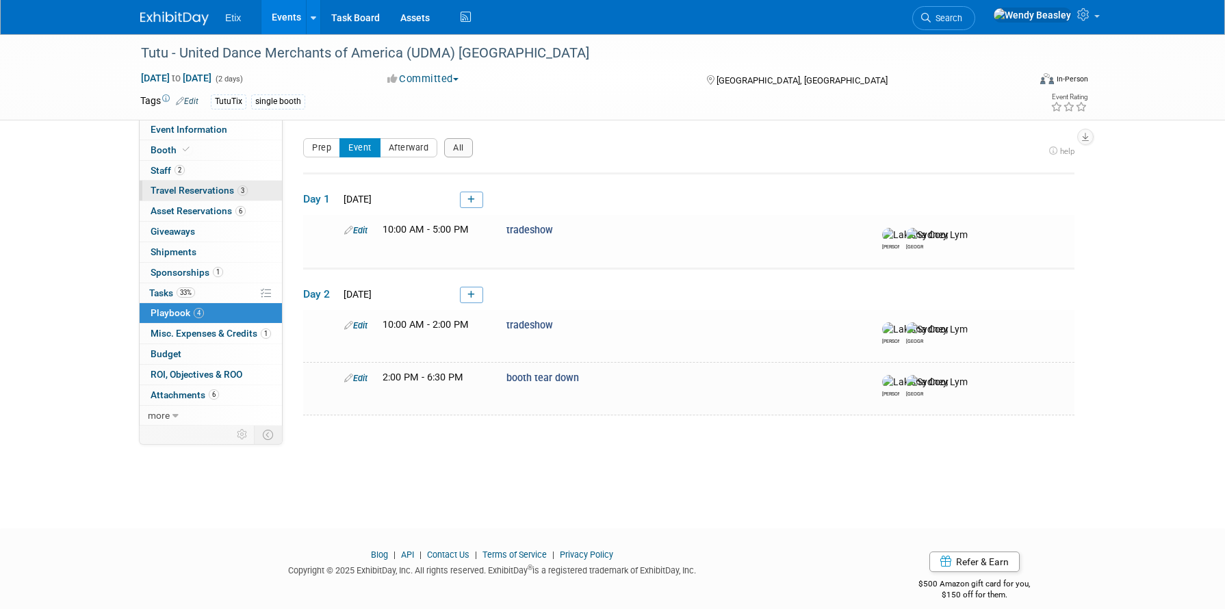
click at [187, 190] on span "Travel Reservations 3" at bounding box center [199, 190] width 97 height 11
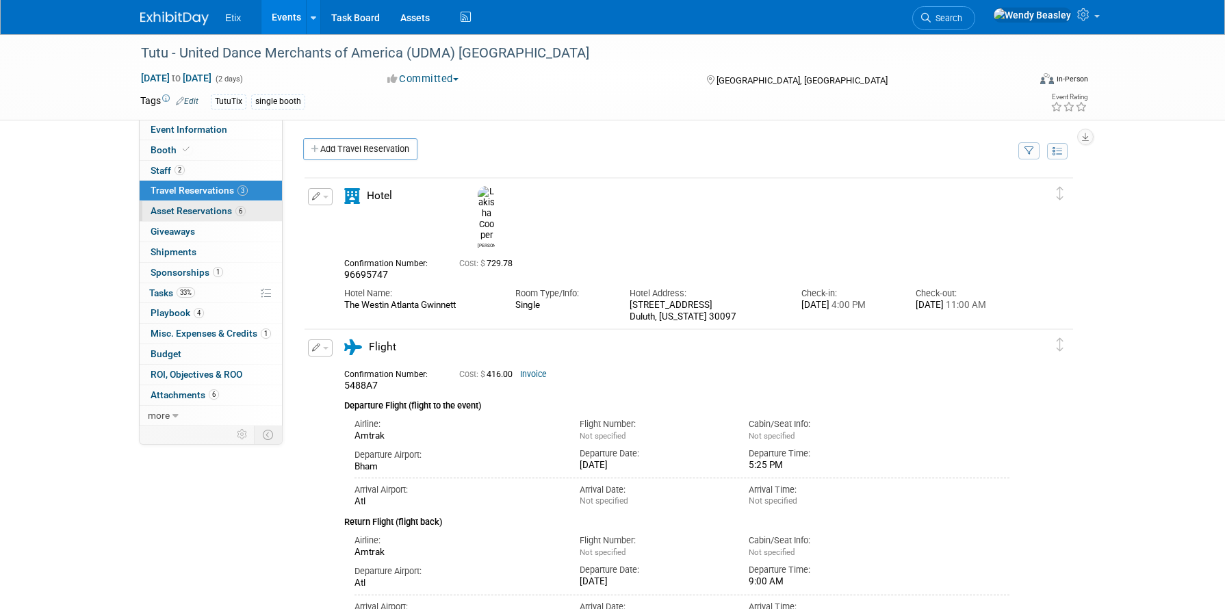
click at [192, 209] on span "Asset Reservations 6" at bounding box center [198, 210] width 95 height 11
